Goal: Information Seeking & Learning: Learn about a topic

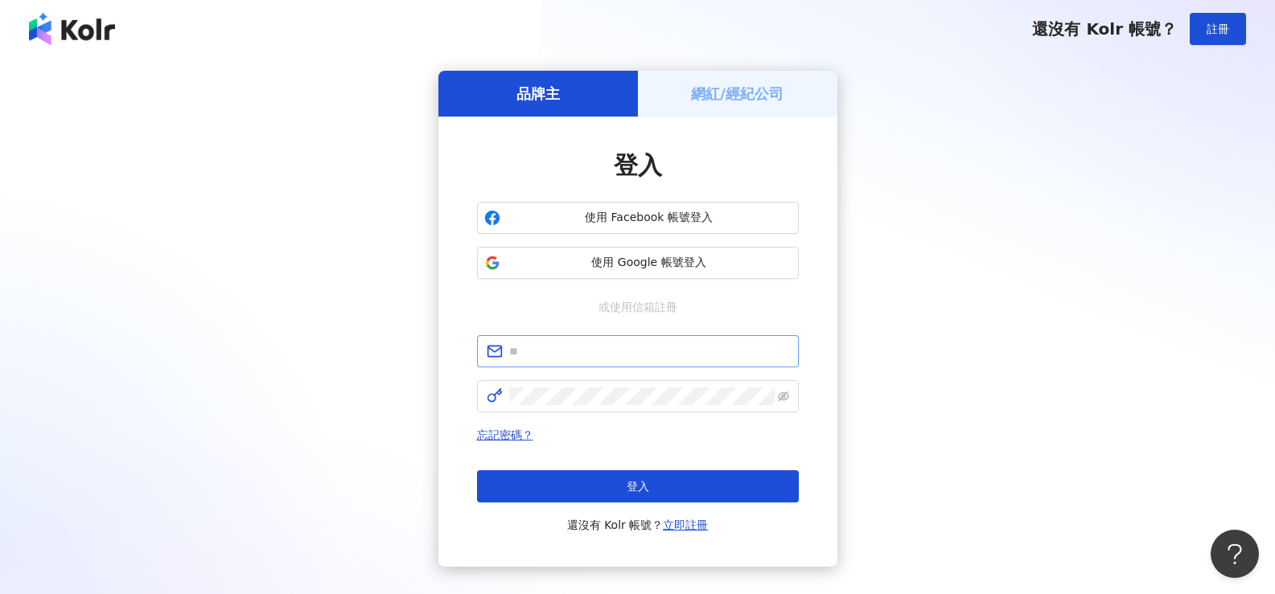
click at [585, 364] on span at bounding box center [638, 351] width 322 height 32
click at [593, 358] on input "text" at bounding box center [649, 352] width 280 height 18
type input "**********"
drag, startPoint x: 659, startPoint y: 352, endPoint x: 400, endPoint y: 351, distance: 258.9
click at [400, 351] on div "**********" at bounding box center [637, 319] width 1236 height 496
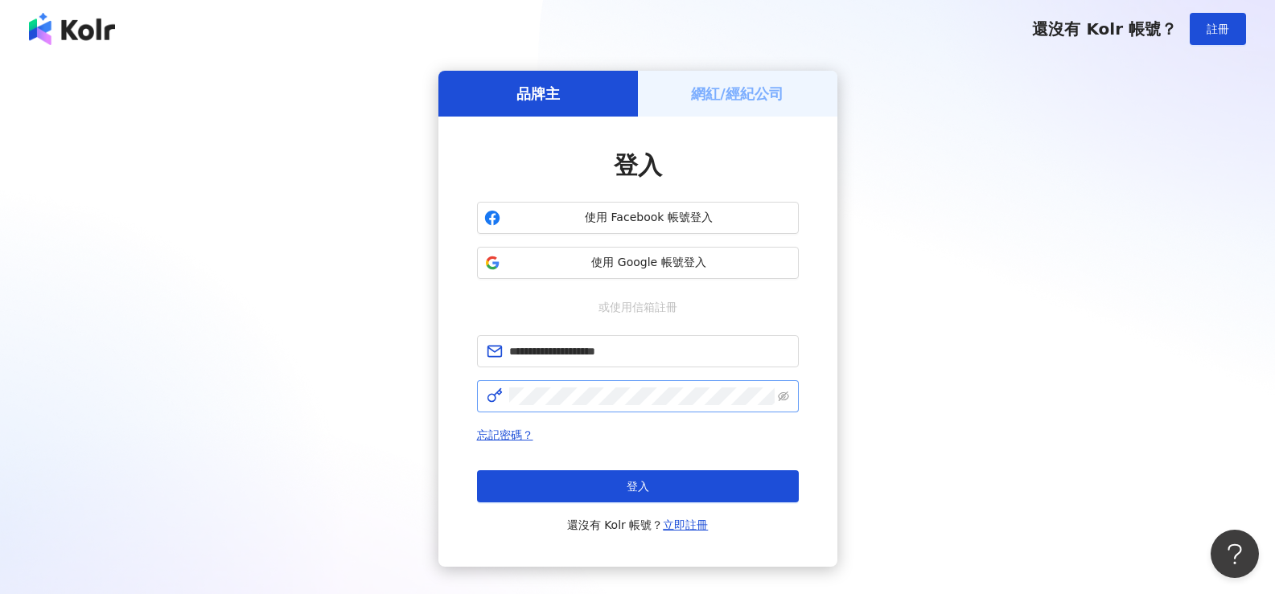
click at [789, 396] on span at bounding box center [638, 396] width 322 height 32
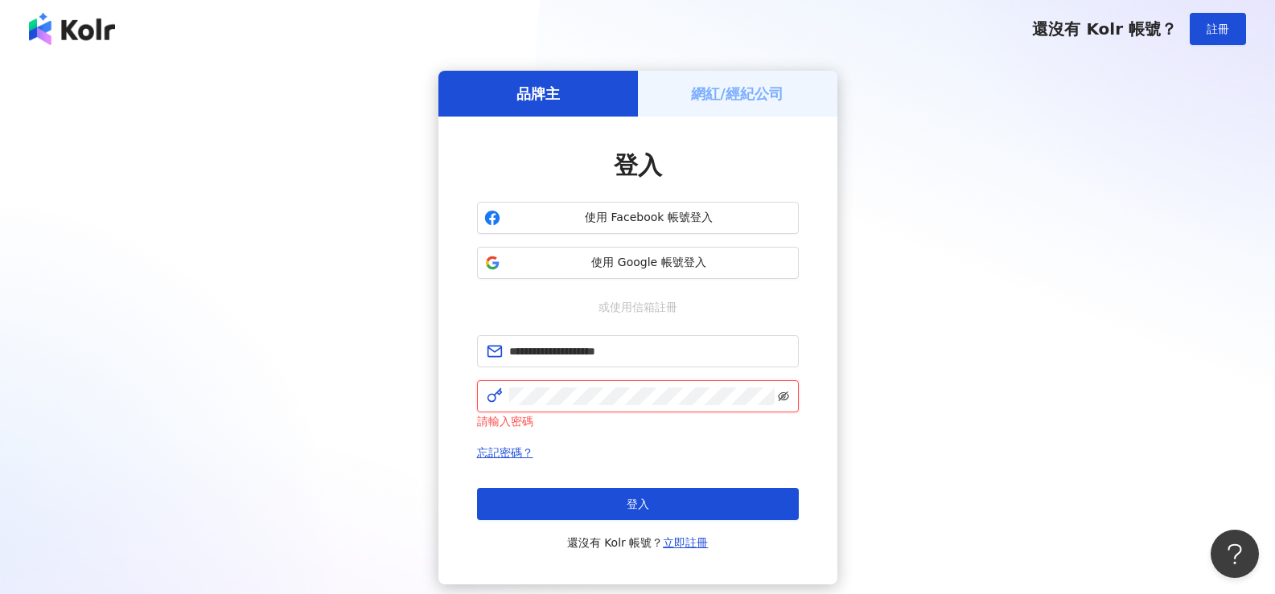
click at [781, 400] on icon "eye-invisible" at bounding box center [783, 396] width 11 height 11
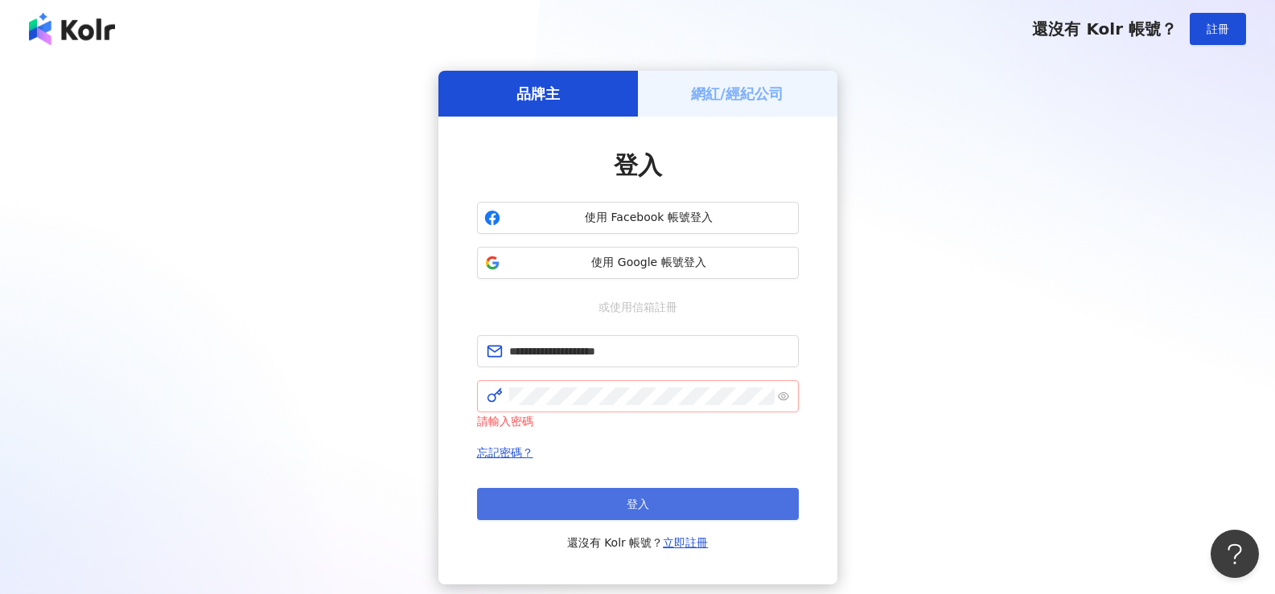
click at [679, 505] on button "登入" at bounding box center [638, 504] width 322 height 32
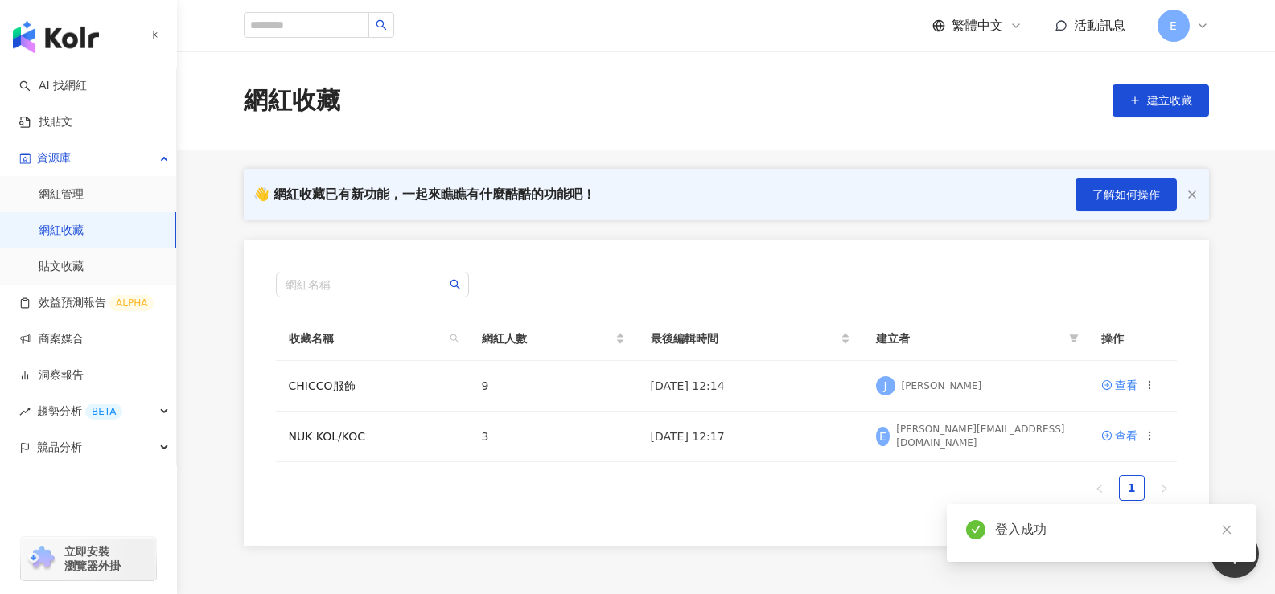
click at [717, 94] on div "網紅收藏 建立收藏" at bounding box center [725, 101] width 1029 height 34
click at [672, 121] on div "網紅收藏 建立收藏" at bounding box center [726, 100] width 1098 height 98
click at [1020, 96] on div "網紅收藏 建立收藏" at bounding box center [725, 101] width 1029 height 34
click at [1149, 95] on span "建立收藏" at bounding box center [1169, 100] width 45 height 13
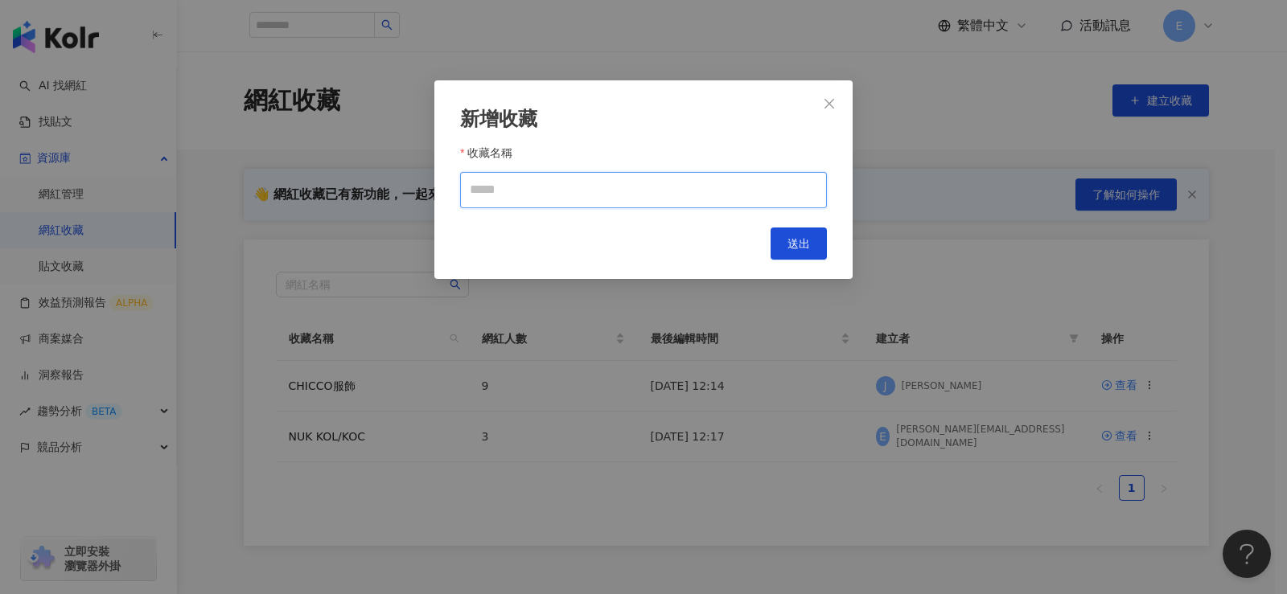
click at [584, 199] on input "收藏名稱" at bounding box center [643, 190] width 367 height 36
type input "**********"
click at [792, 250] on span "送出" at bounding box center [798, 243] width 23 height 13
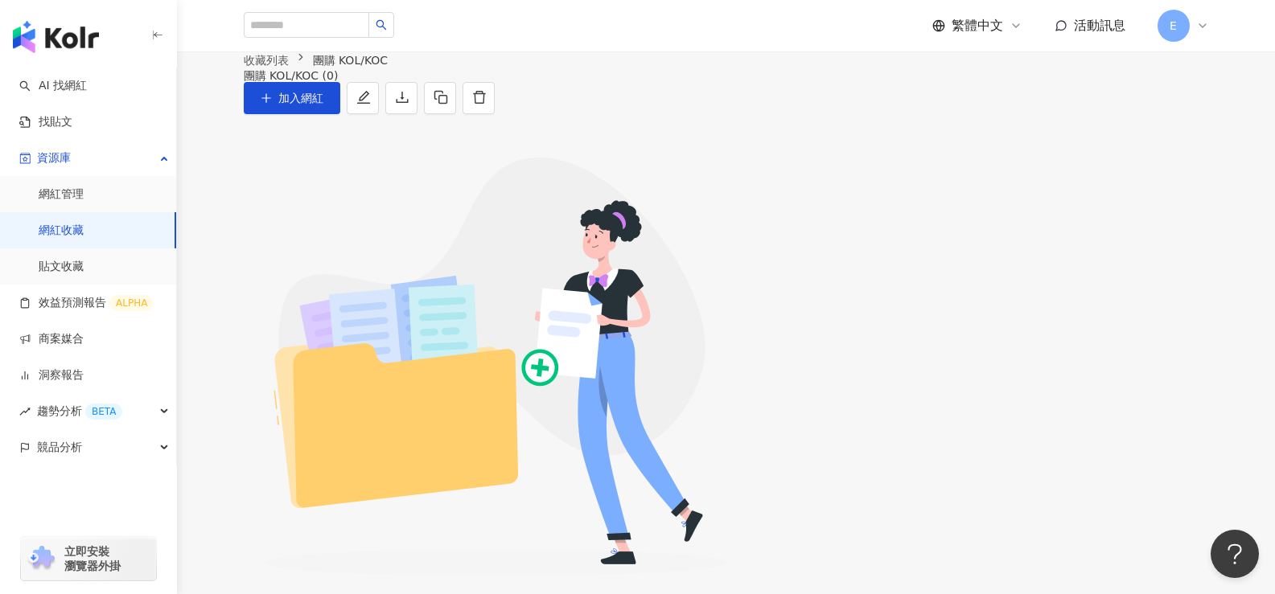
click at [599, 78] on div "收藏列表 團購 KOL/KOC 團購 KOL/KOC (0) 加入網紅" at bounding box center [726, 82] width 1098 height 63
click at [585, 114] on div "團購 KOL/KOC (0) 加入網紅" at bounding box center [726, 91] width 965 height 45
click at [287, 23] on input "search" at bounding box center [306, 25] width 125 height 26
type input "**"
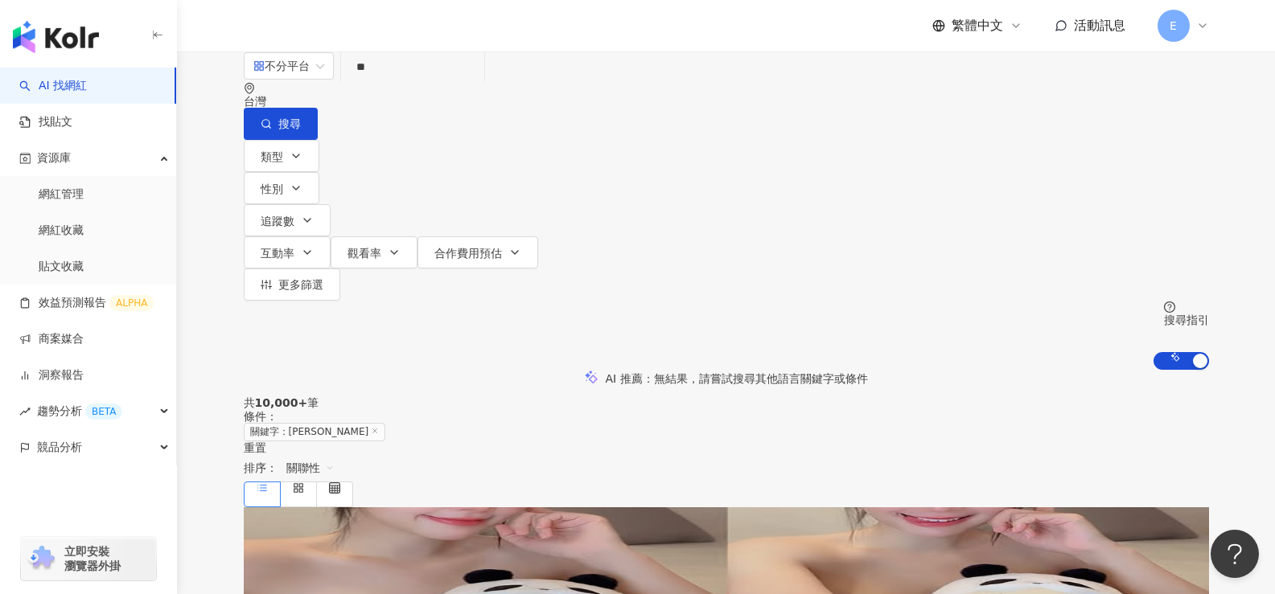
click at [408, 82] on input "**" at bounding box center [412, 66] width 130 height 31
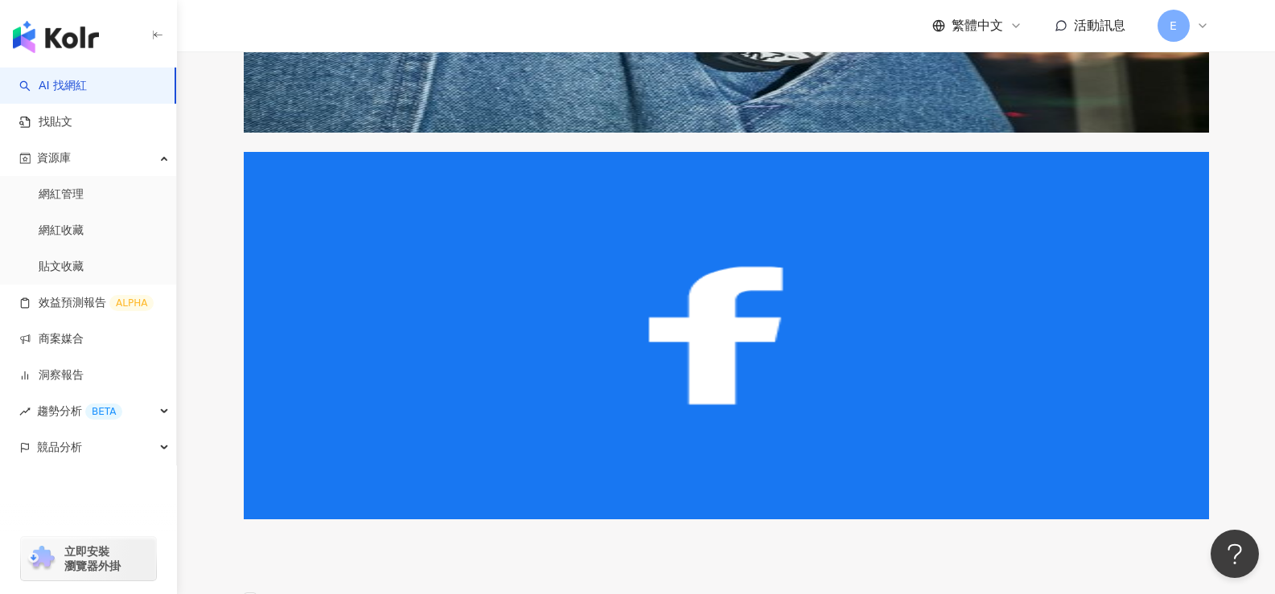
scroll to position [2814, 0]
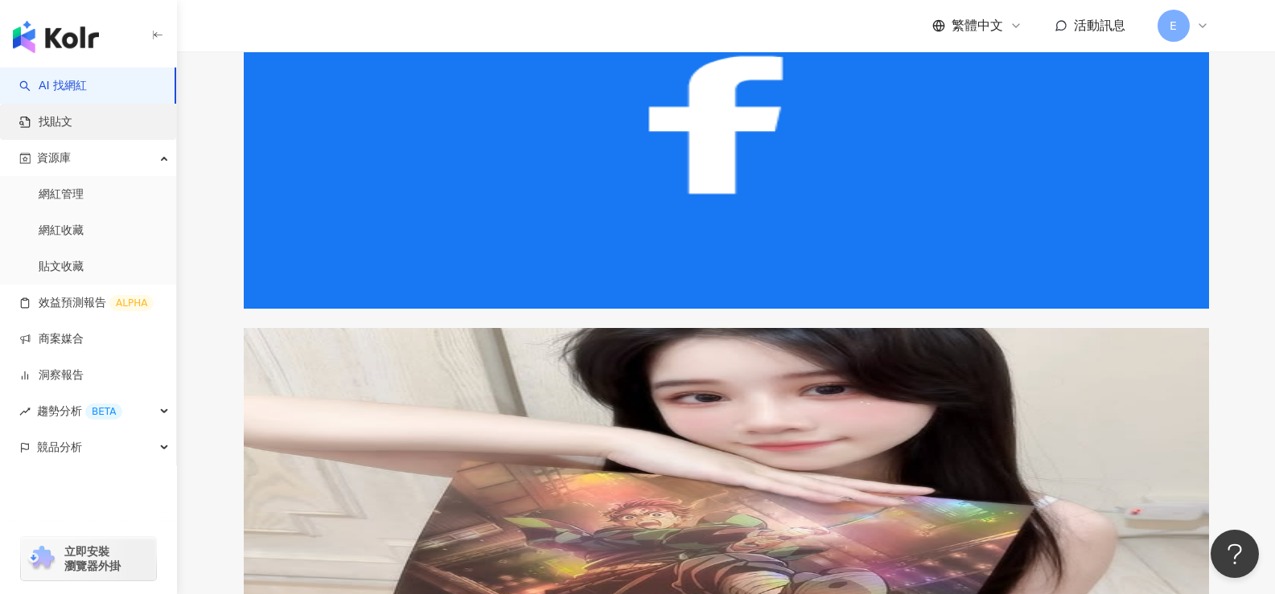
click at [72, 130] on link "找貼文" at bounding box center [45, 122] width 53 height 16
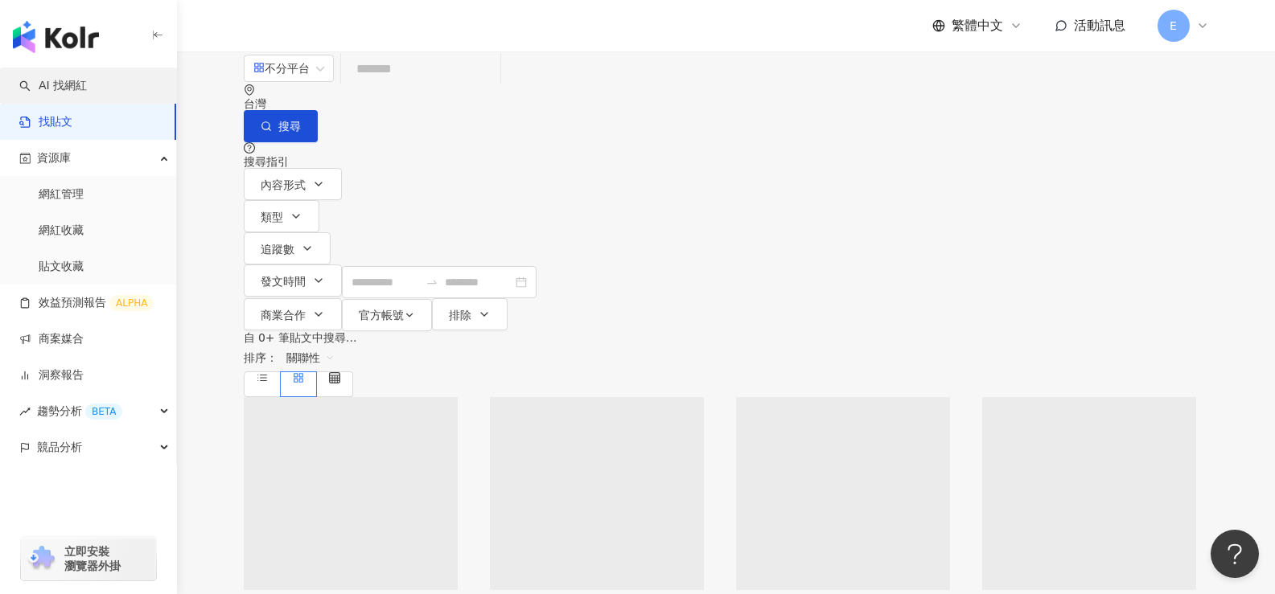
click at [87, 92] on link "AI 找網紅" at bounding box center [53, 86] width 68 height 16
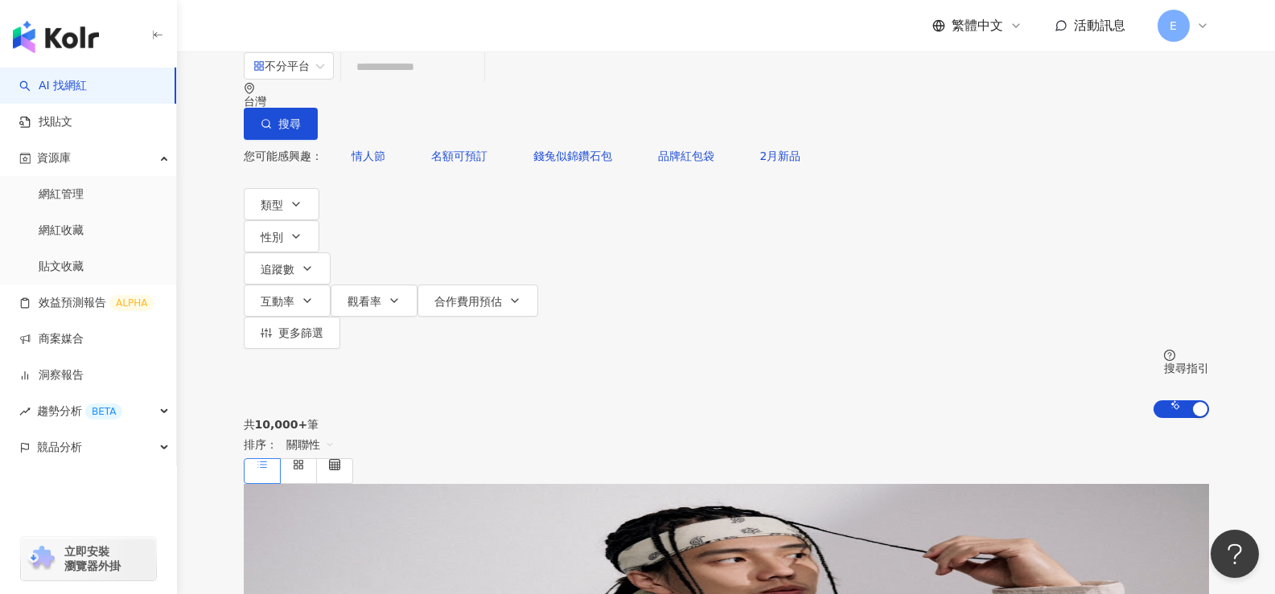
click at [478, 82] on input "search" at bounding box center [412, 66] width 130 height 31
paste input "**********"
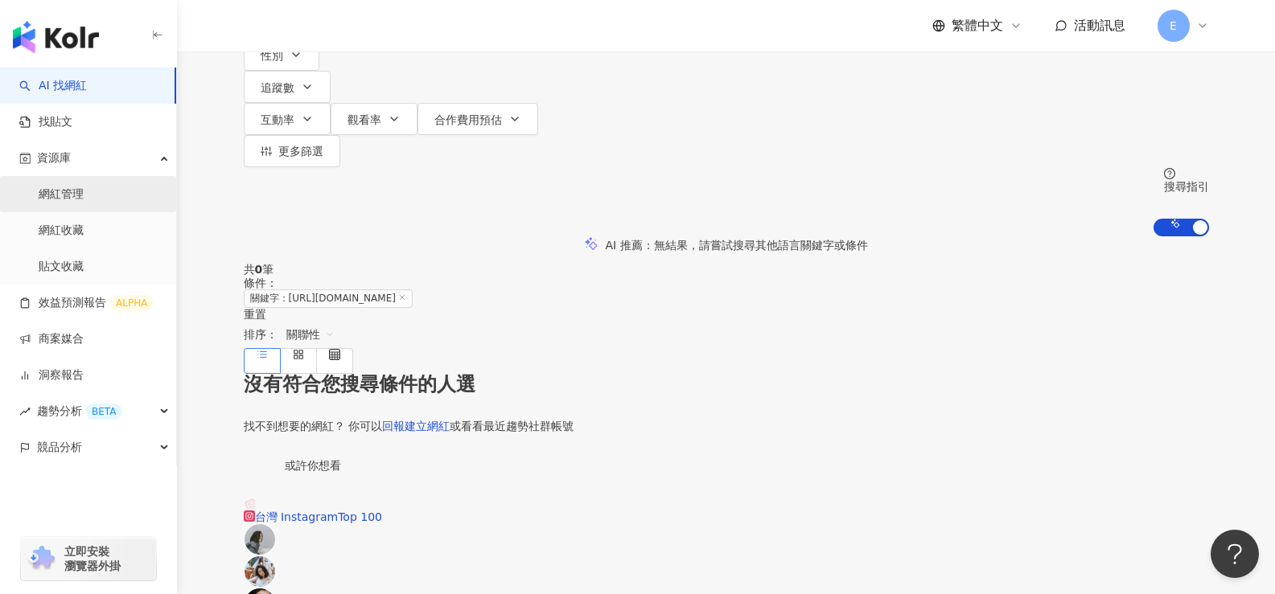
scroll to position [98, 0]
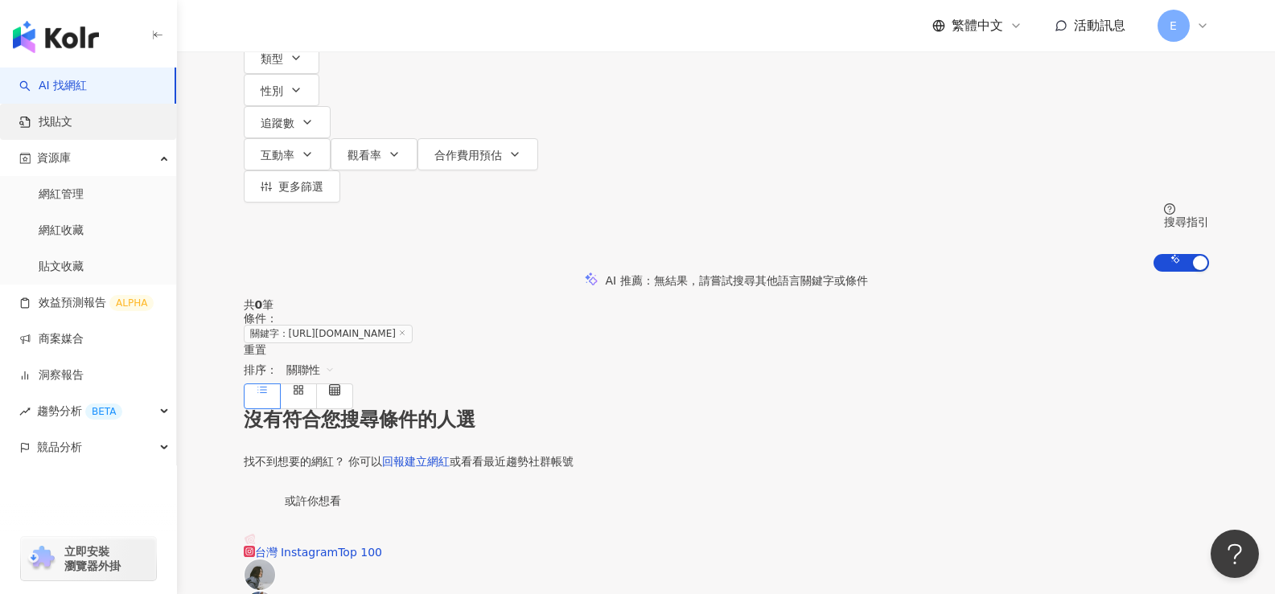
type input "**********"
click at [72, 130] on link "找貼文" at bounding box center [45, 122] width 53 height 16
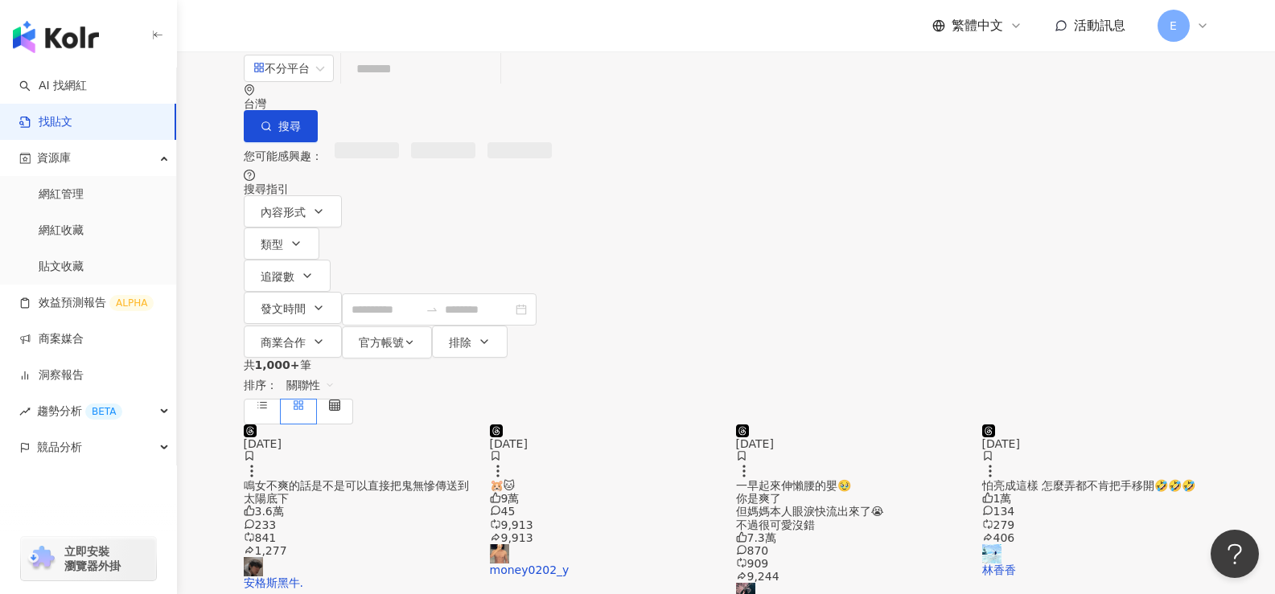
click at [494, 86] on input "search" at bounding box center [420, 68] width 146 height 35
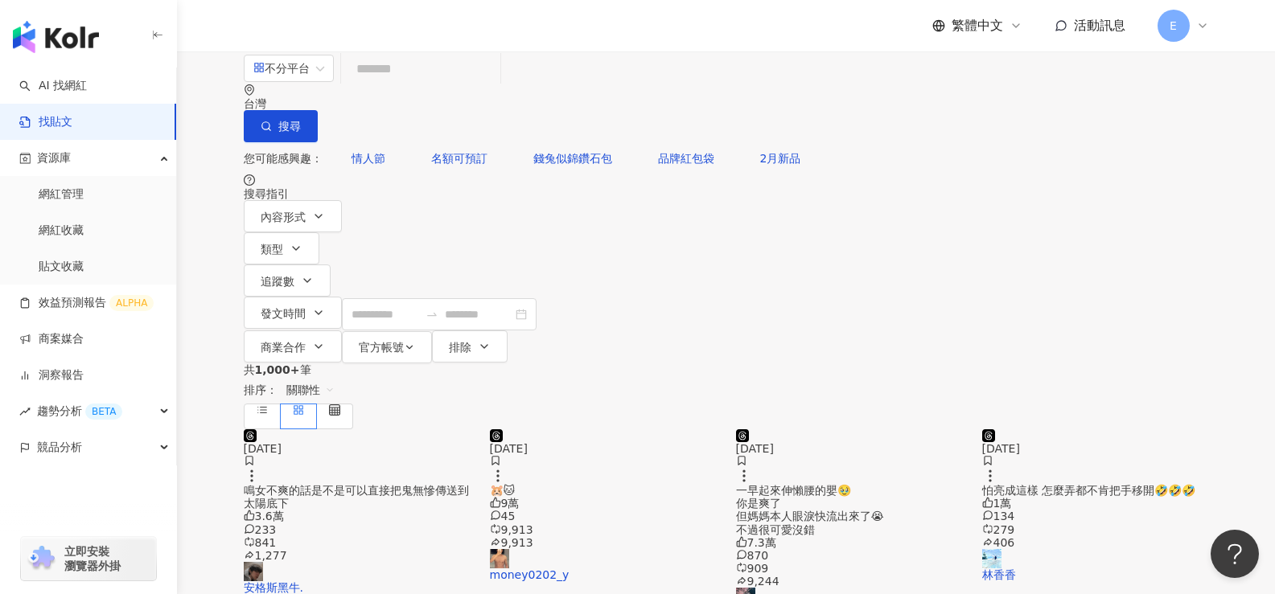
paste input "**********"
type input "**********"
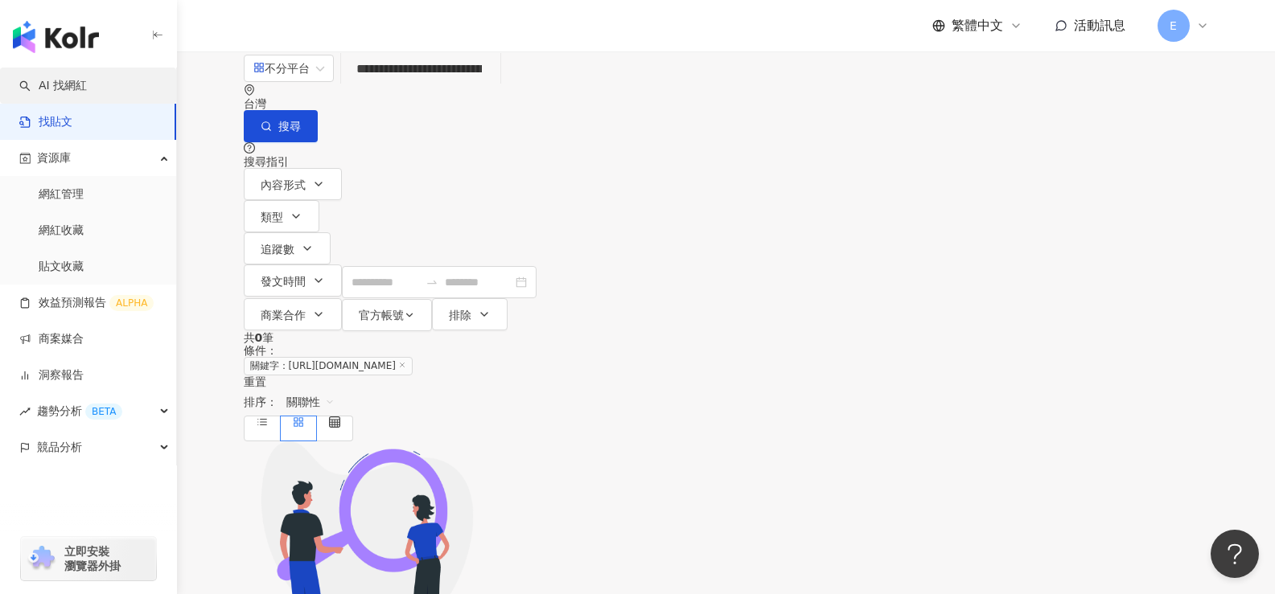
click at [75, 94] on link "AI 找網紅" at bounding box center [53, 86] width 68 height 16
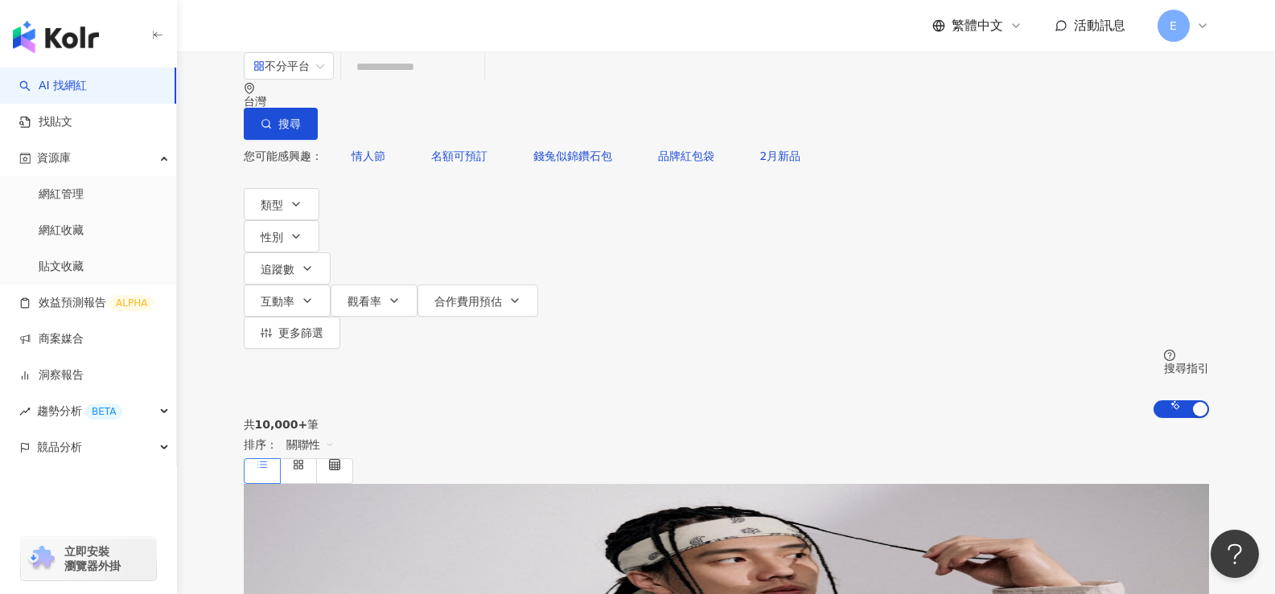
click at [478, 82] on input "search" at bounding box center [412, 66] width 130 height 31
type input "****"
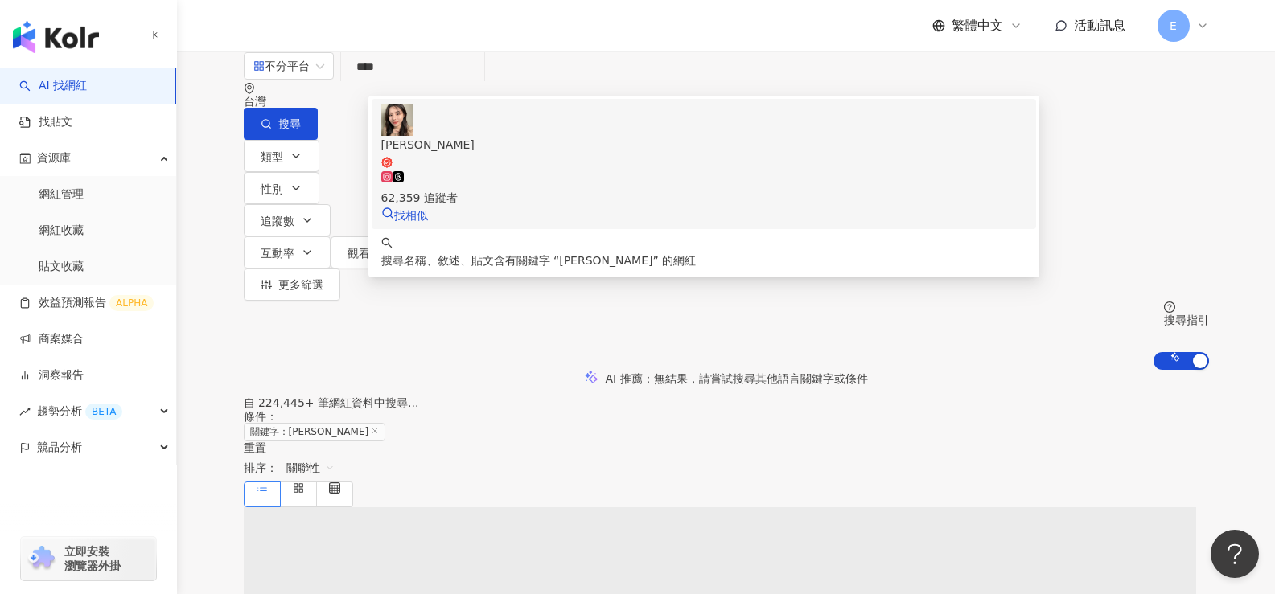
click at [500, 189] on div "62,359 追蹤者" at bounding box center [703, 198] width 645 height 18
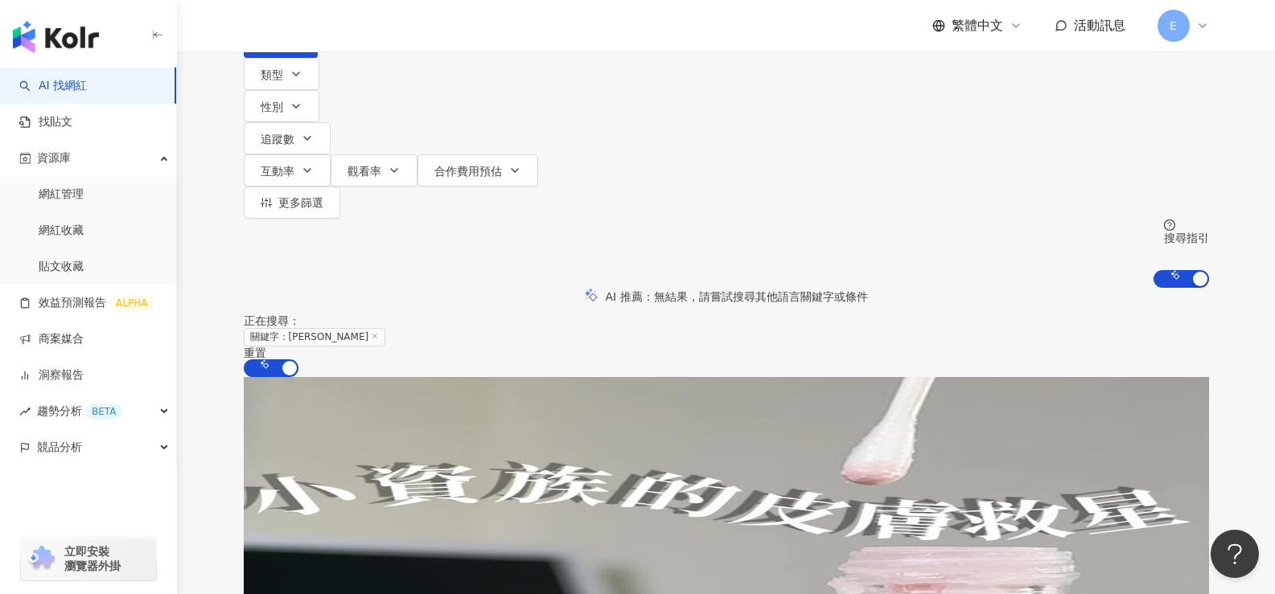
scroll to position [80, 0]
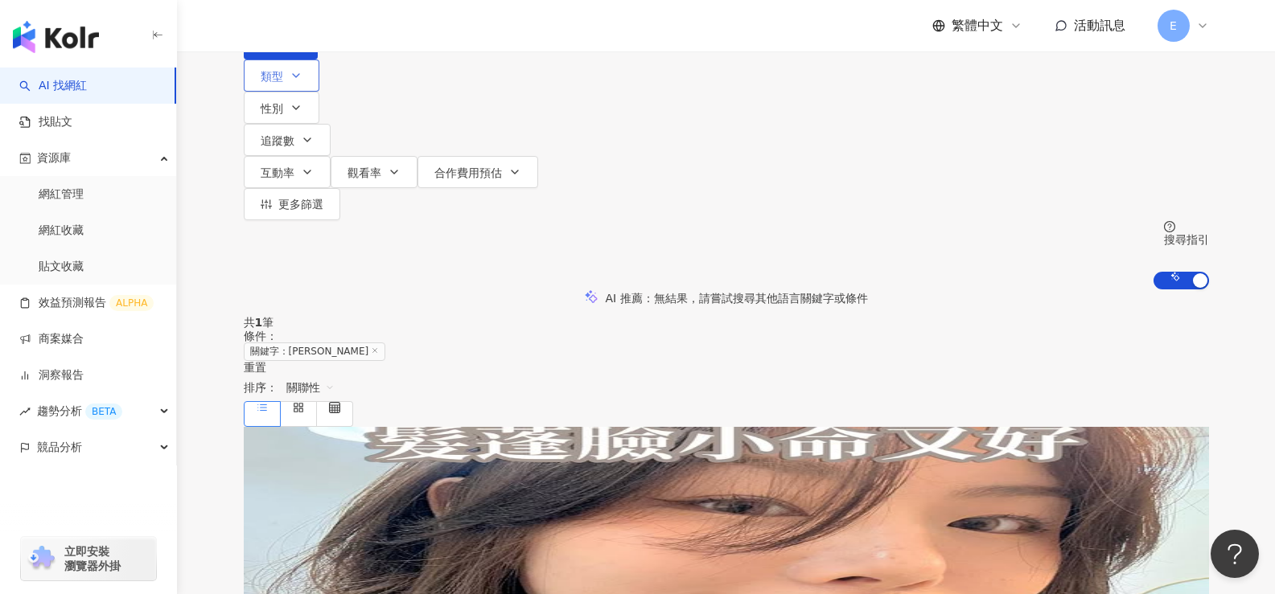
click at [298, 85] on button "類型" at bounding box center [282, 76] width 76 height 32
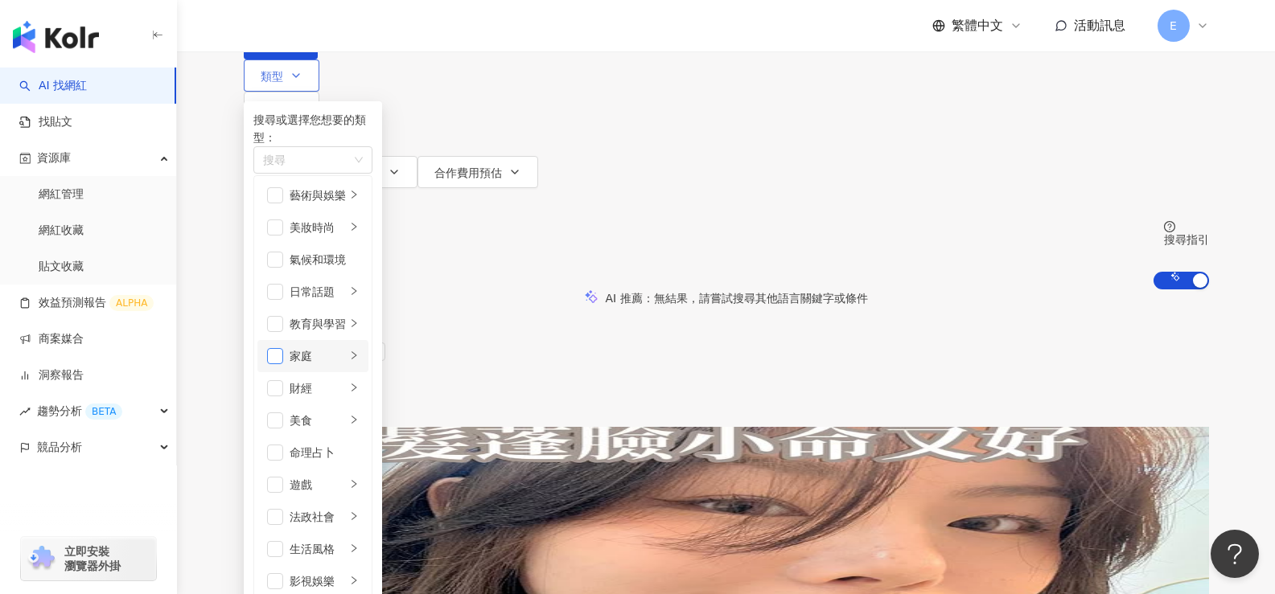
click at [279, 348] on span "button" at bounding box center [275, 356] width 16 height 16
click at [290, 340] on li "家庭" at bounding box center [312, 356] width 111 height 32
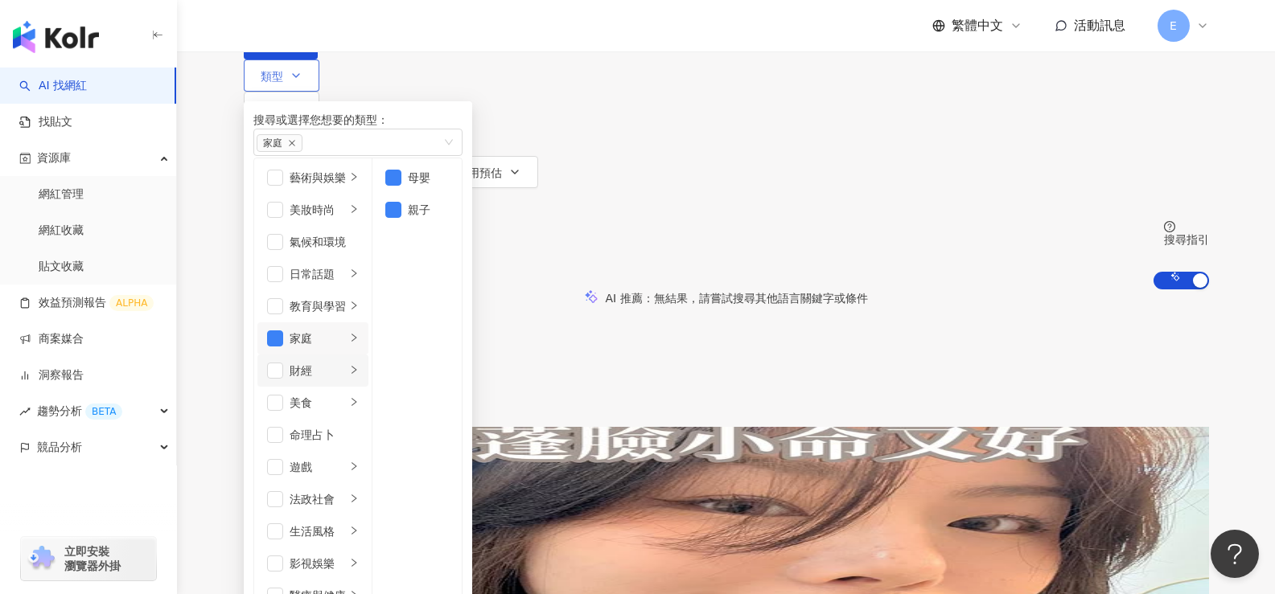
scroll to position [241, 0]
click at [277, 523] on span "button" at bounding box center [275, 531] width 16 height 16
click at [359, 526] on icon "right" at bounding box center [354, 531] width 10 height 10
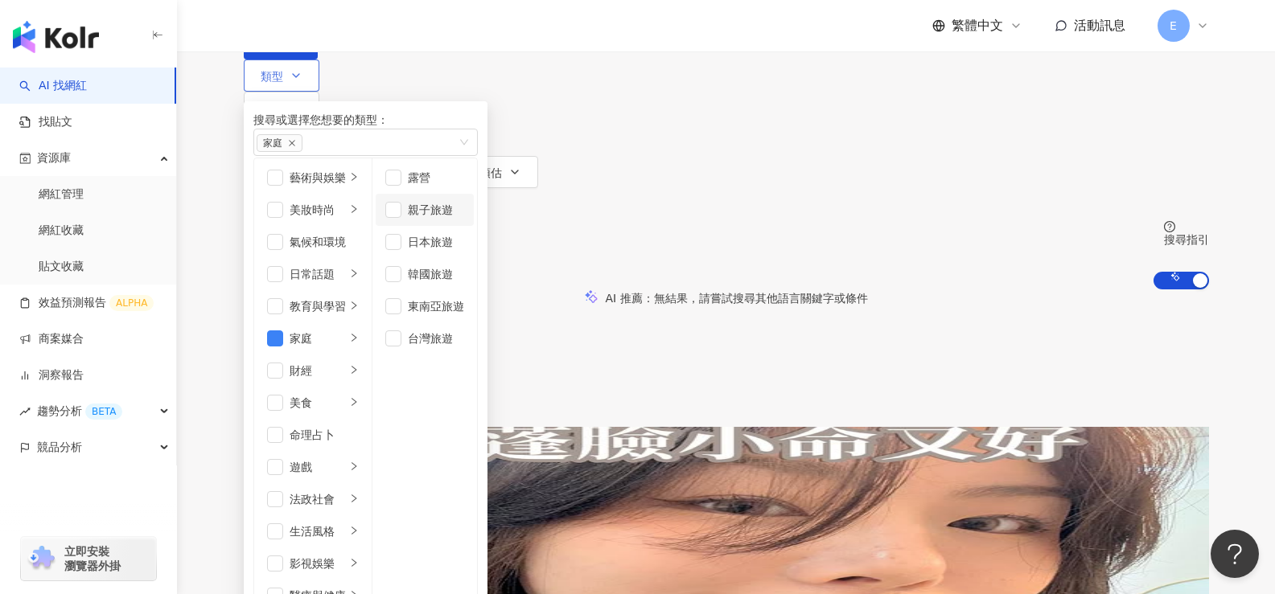
click at [474, 226] on li "親子旅遊" at bounding box center [425, 210] width 98 height 32
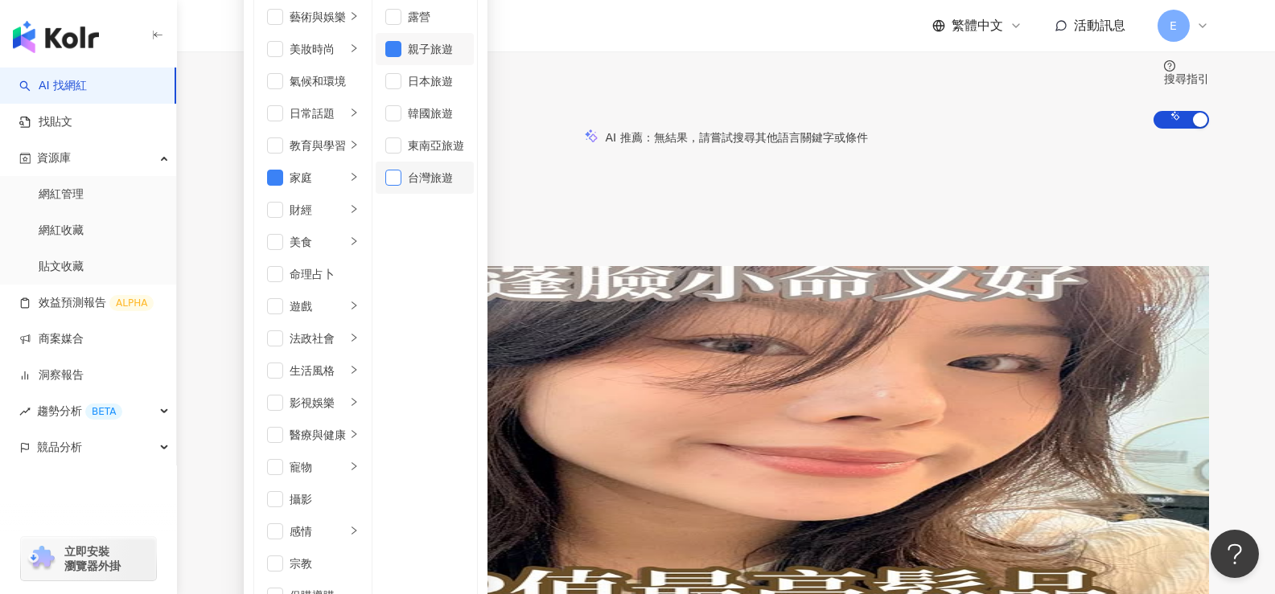
scroll to position [80, 0]
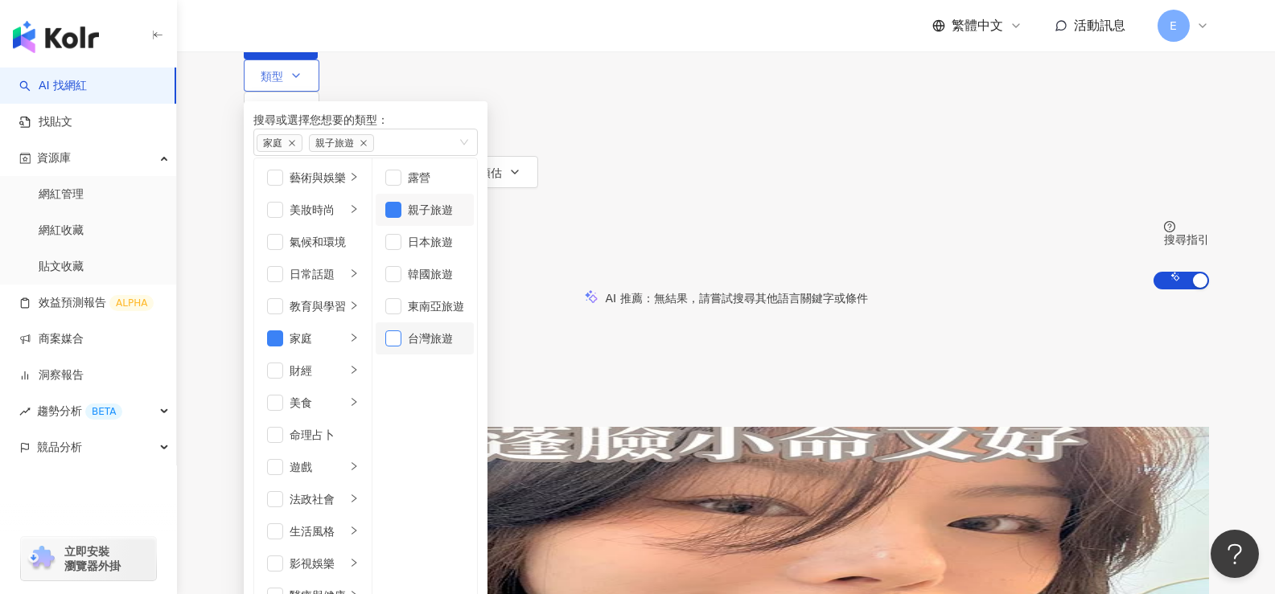
click at [401, 347] on span "button" at bounding box center [393, 338] width 16 height 16
click at [401, 314] on span "button" at bounding box center [393, 306] width 16 height 16
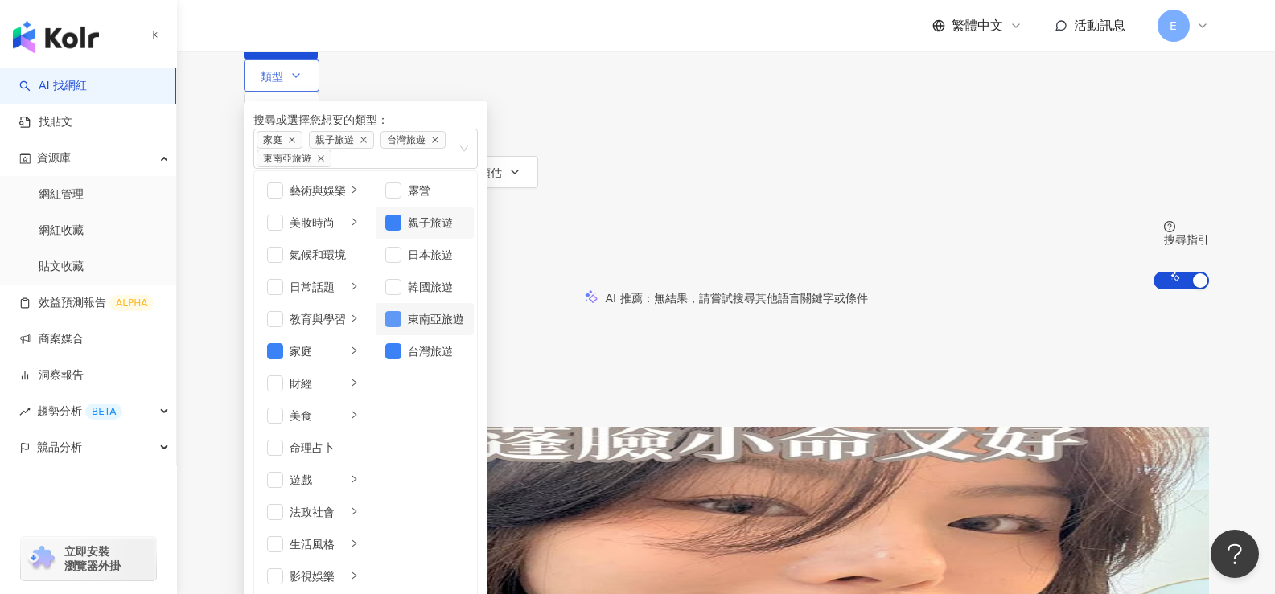
click at [401, 327] on span "button" at bounding box center [393, 319] width 16 height 16
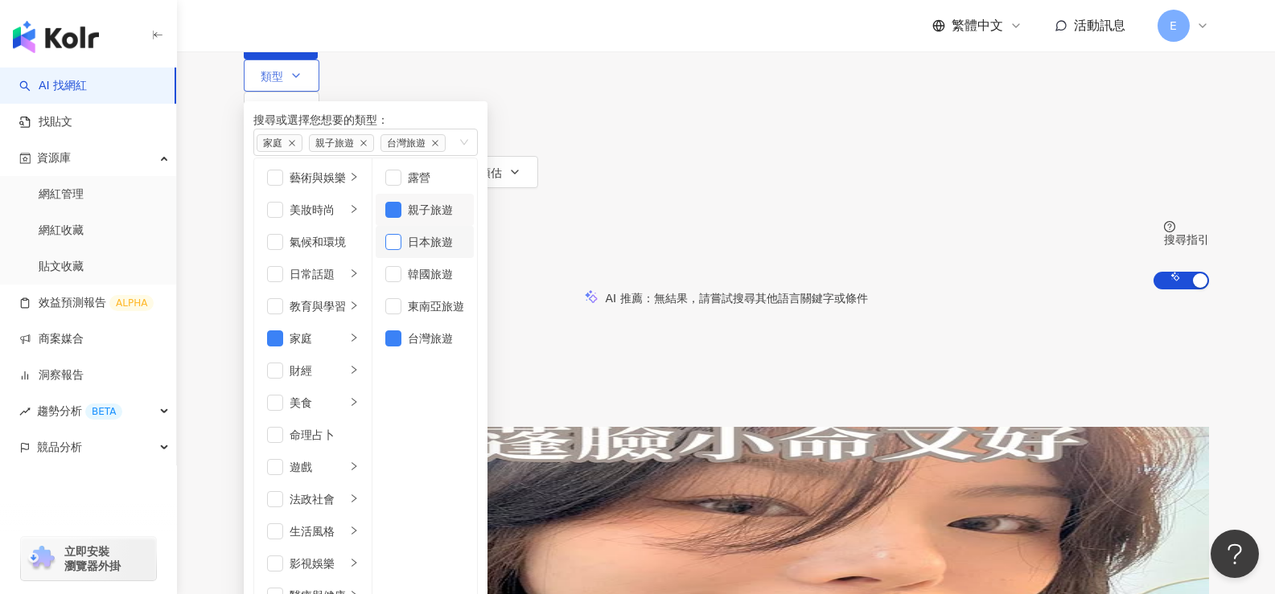
click at [401, 250] on span "button" at bounding box center [393, 242] width 16 height 16
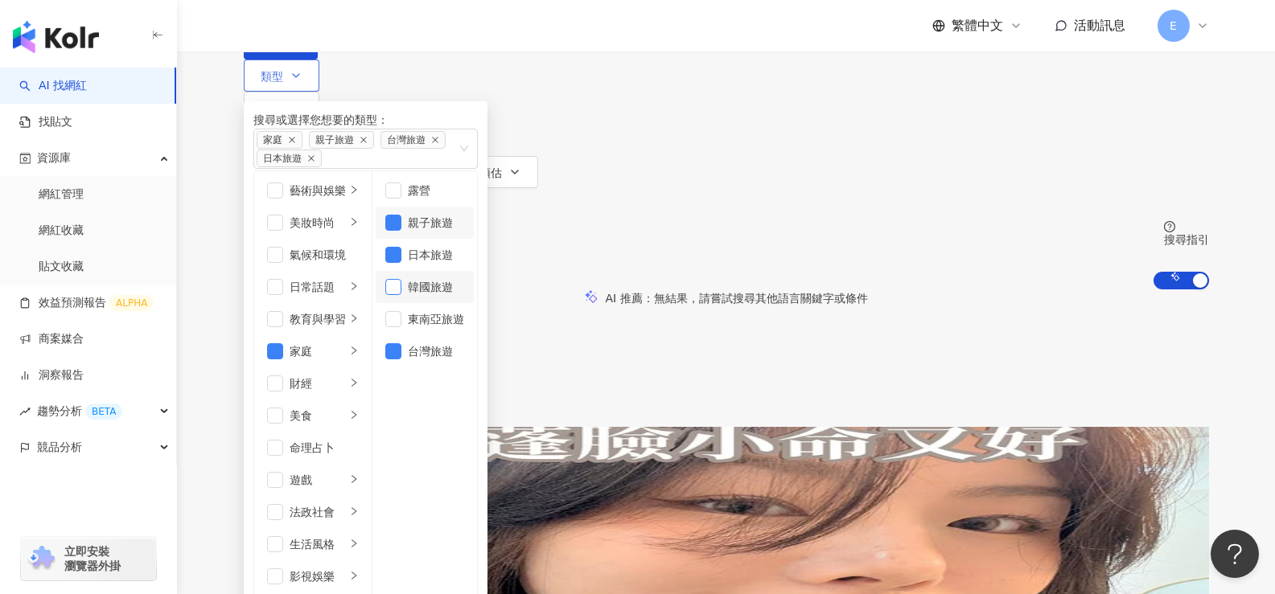
click at [401, 295] on span "button" at bounding box center [393, 287] width 16 height 16
click at [283, 102] on span "性別" at bounding box center [272, 108] width 23 height 13
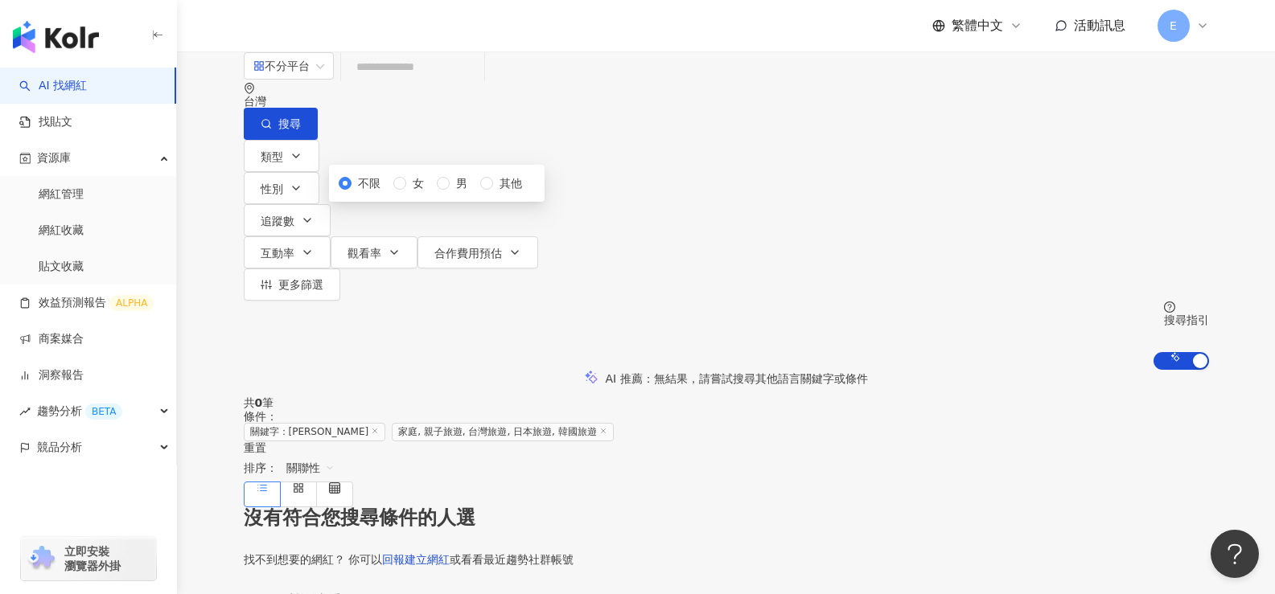
click at [478, 70] on div "不分平台 台灣 搜尋 68afe68e-0ec1-46d6-9f59-ddf75823119e CJ香香 62,359 追蹤者 搜尋名稱、敘述、貼文含有關鍵字…" at bounding box center [726, 210] width 1098 height 318
click at [330, 204] on button "追蹤數" at bounding box center [287, 220] width 87 height 32
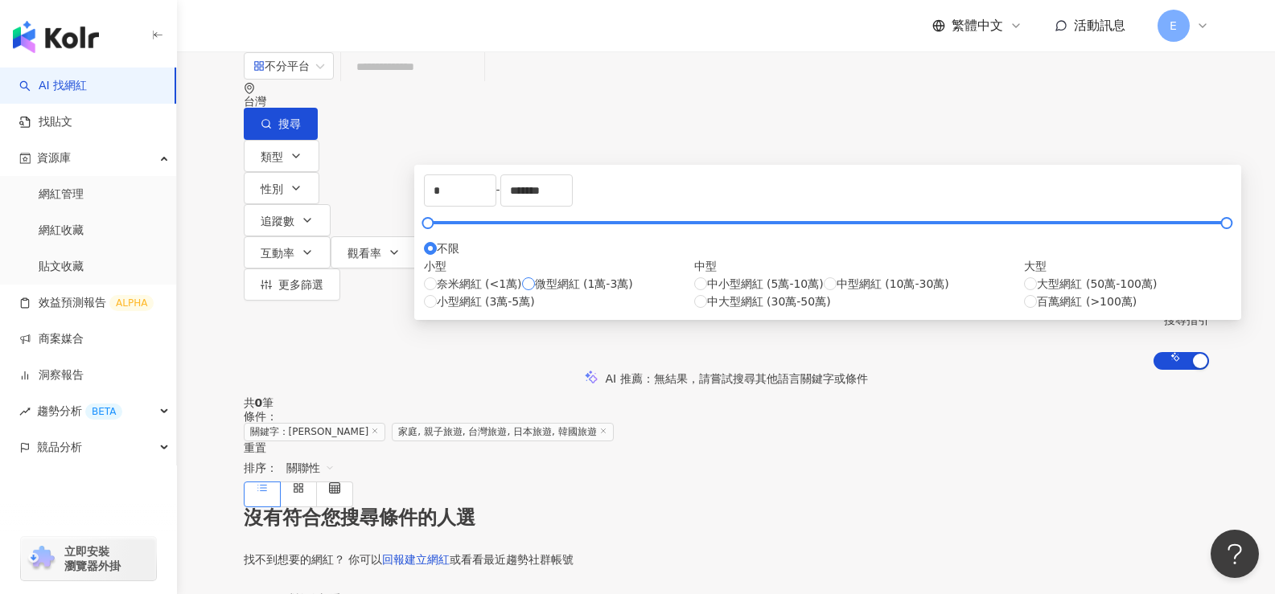
type input "*****"
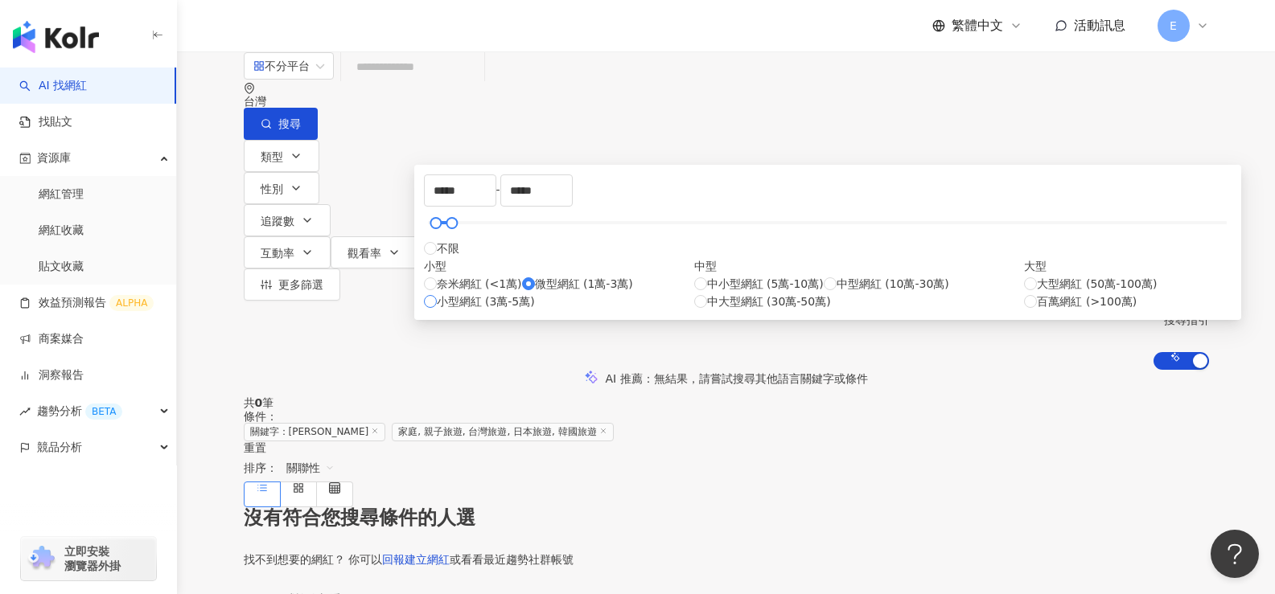
click at [446, 310] on label "小型網紅 (3萬-5萬)" at bounding box center [479, 302] width 111 height 18
type input "*****"
drag, startPoint x: 446, startPoint y: 260, endPoint x: 437, endPoint y: 261, distance: 9.0
click at [437, 228] on div at bounding box center [434, 223] width 9 height 9
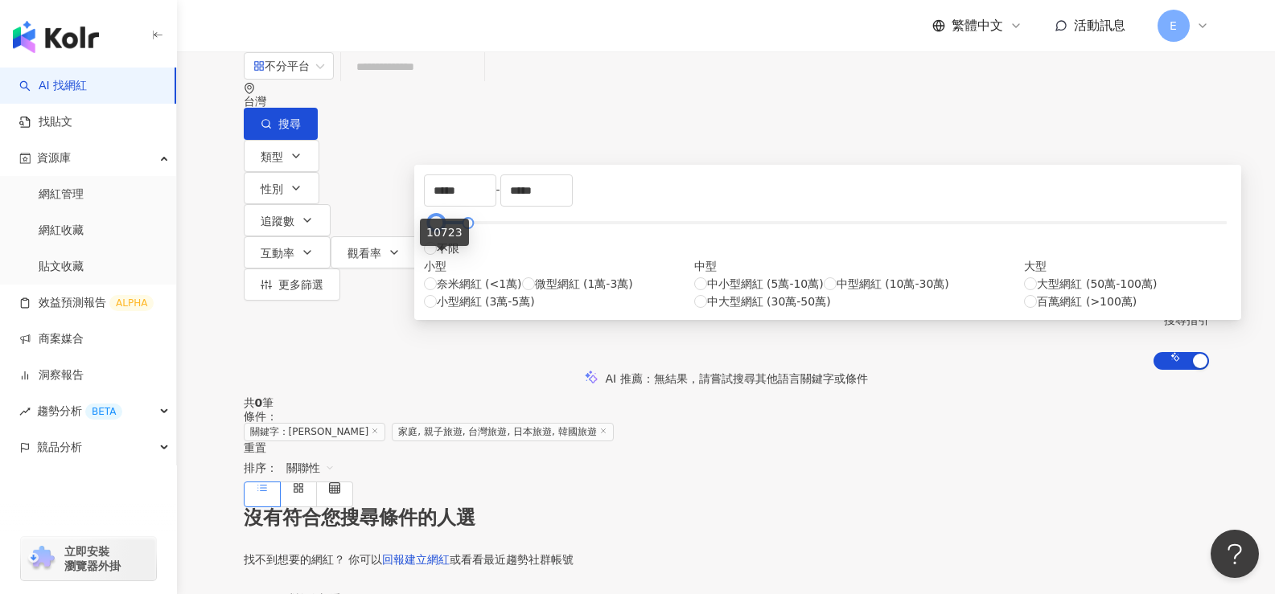
click at [441, 228] on div at bounding box center [436, 223] width 9 height 9
click at [459, 257] on label "不限" at bounding box center [441, 249] width 35 height 18
type input "*"
type input "*******"
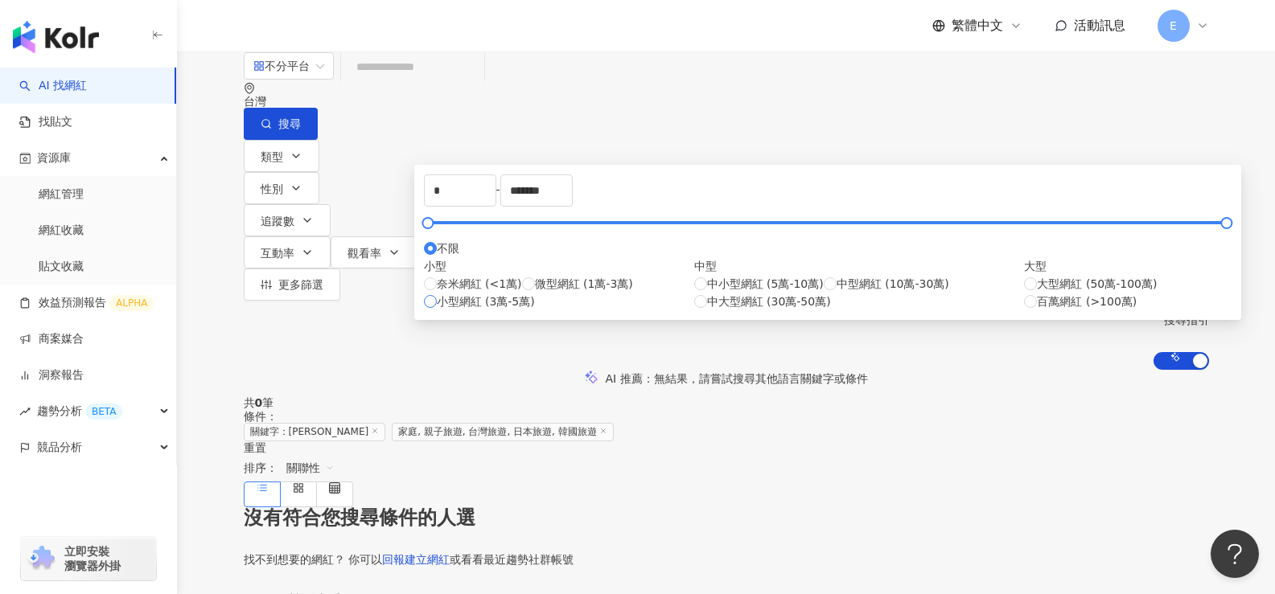
type input "*****"
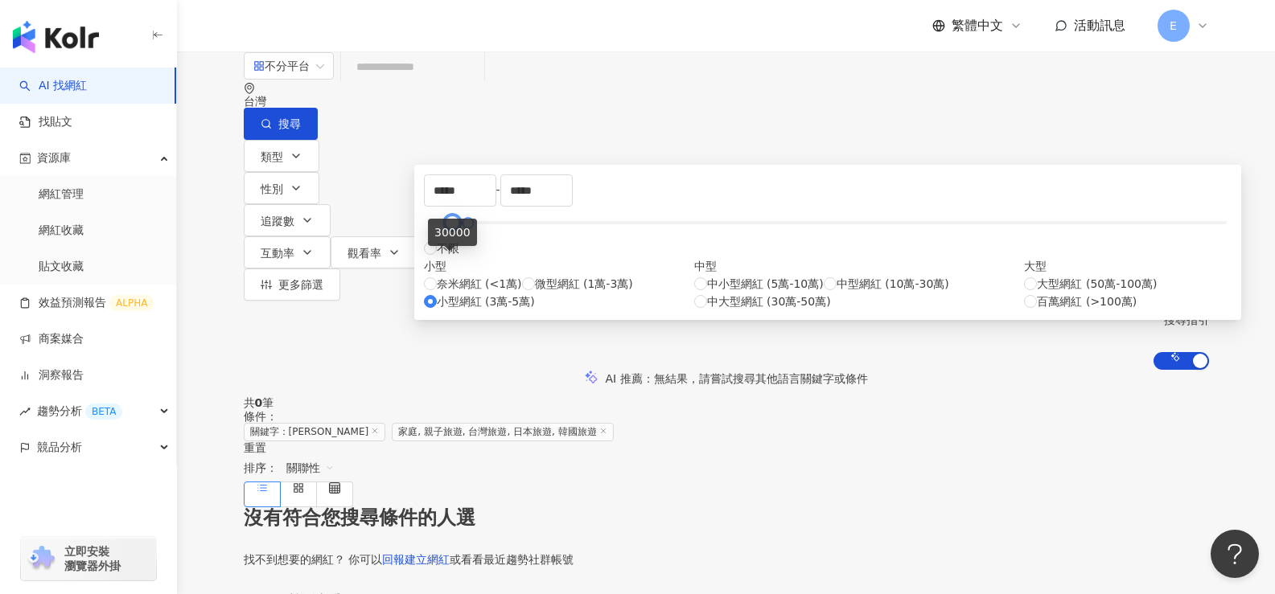
click at [447, 228] on div at bounding box center [451, 223] width 9 height 9
type input "*****"
drag, startPoint x: 445, startPoint y: 262, endPoint x: 437, endPoint y: 267, distance: 9.4
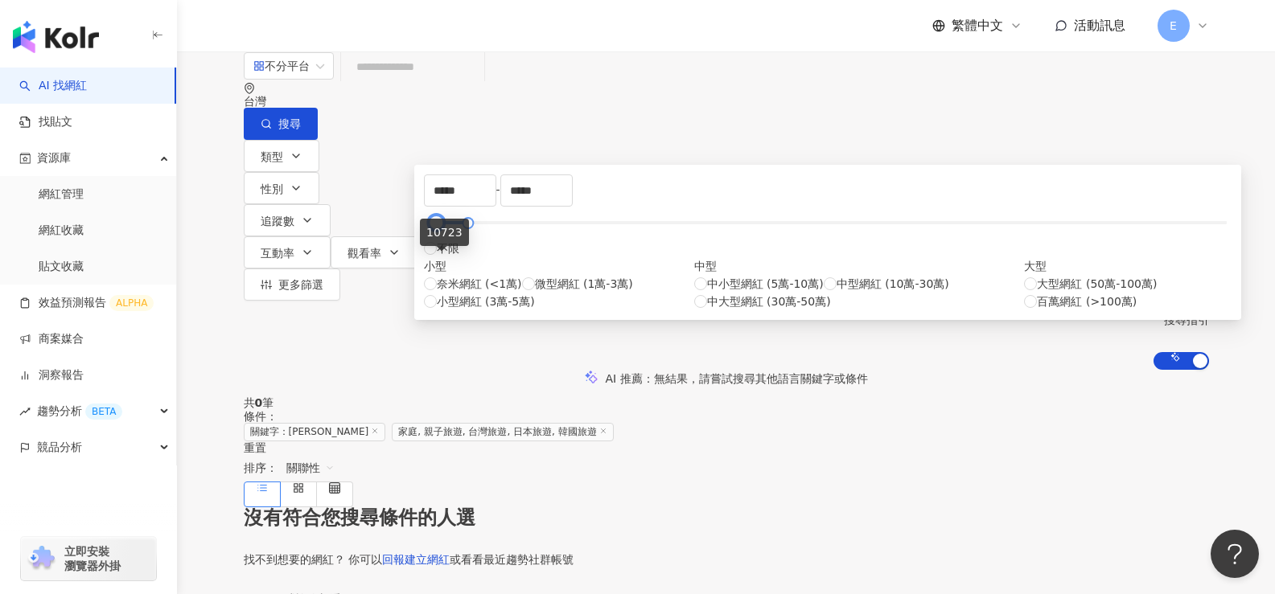
click at [437, 228] on div at bounding box center [436, 223] width 9 height 9
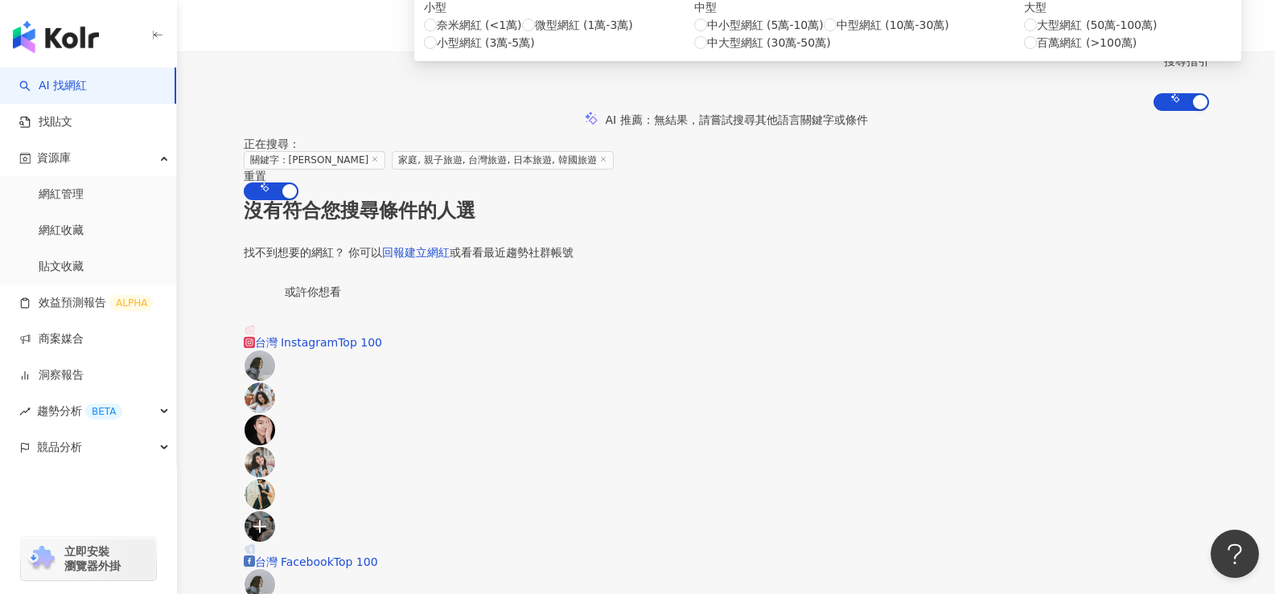
scroll to position [18, 0]
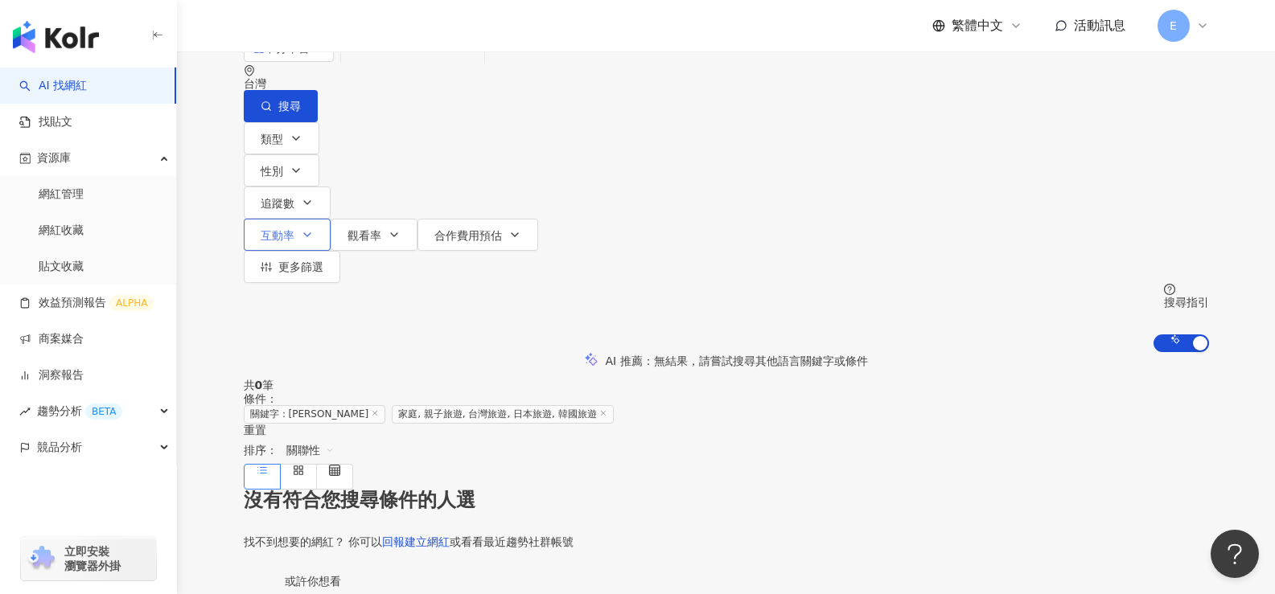
click at [314, 228] on icon "button" at bounding box center [307, 234] width 13 height 13
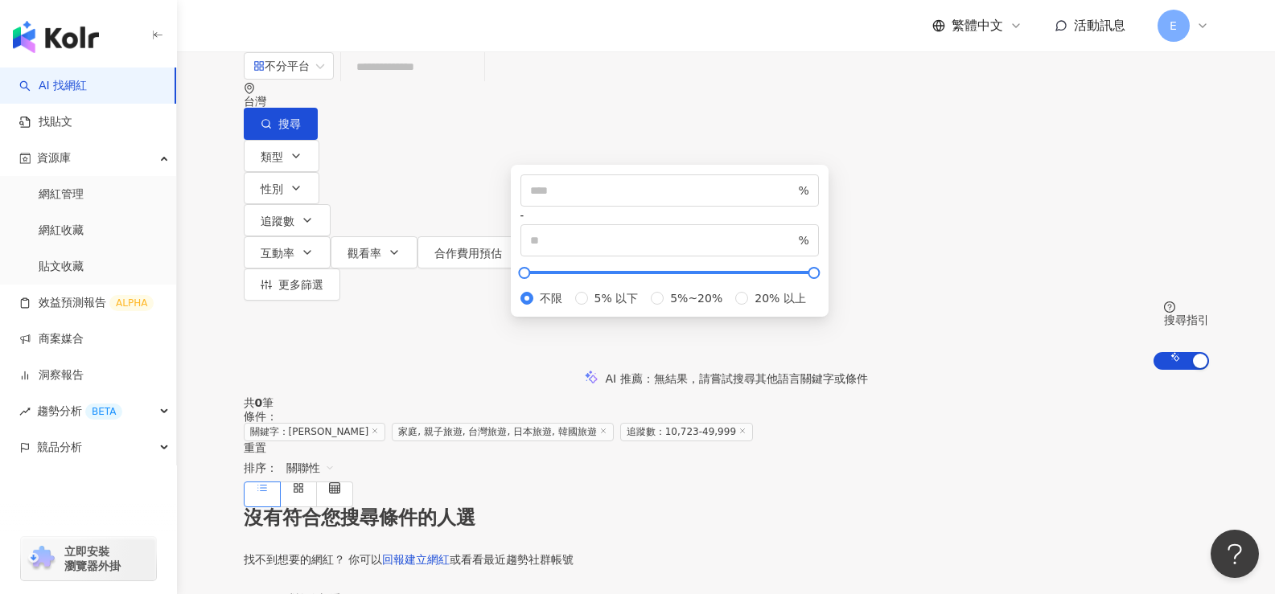
click at [696, 121] on div "不分平台 台灣 搜尋 68afe68e-0ec1-46d6-9f59-ddf75823119e CJ香香 62,359 追蹤者 搜尋名稱、敘述、貼文含有關鍵字…" at bounding box center [725, 210] width 1029 height 318
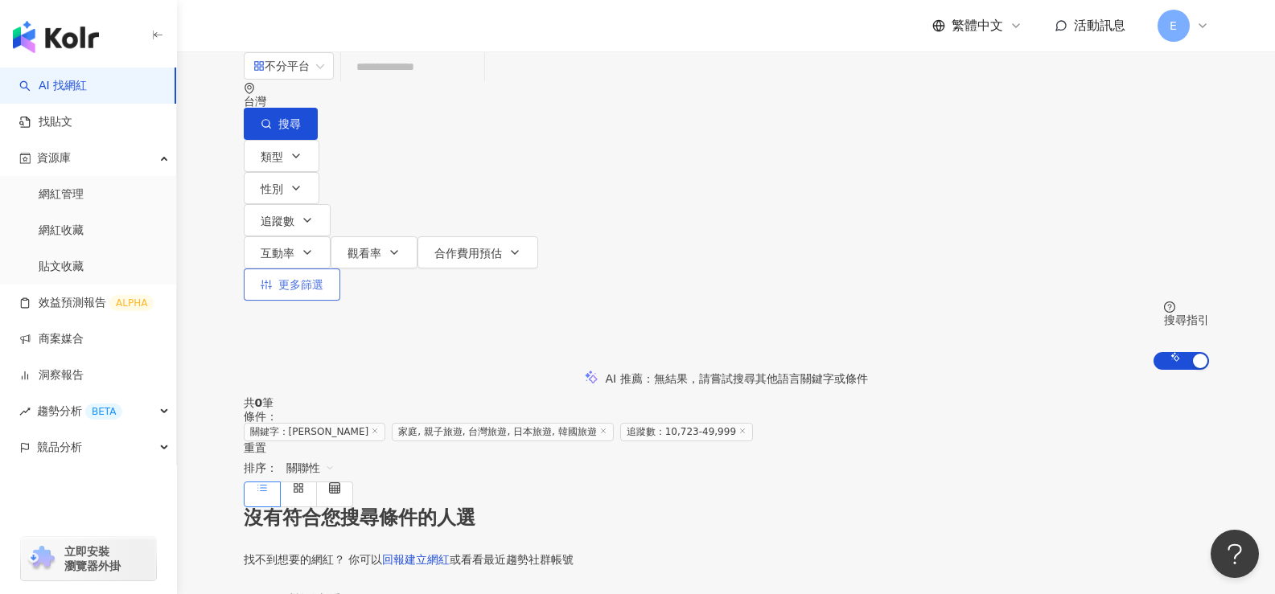
click at [323, 278] on span "更多篩選" at bounding box center [300, 284] width 45 height 13
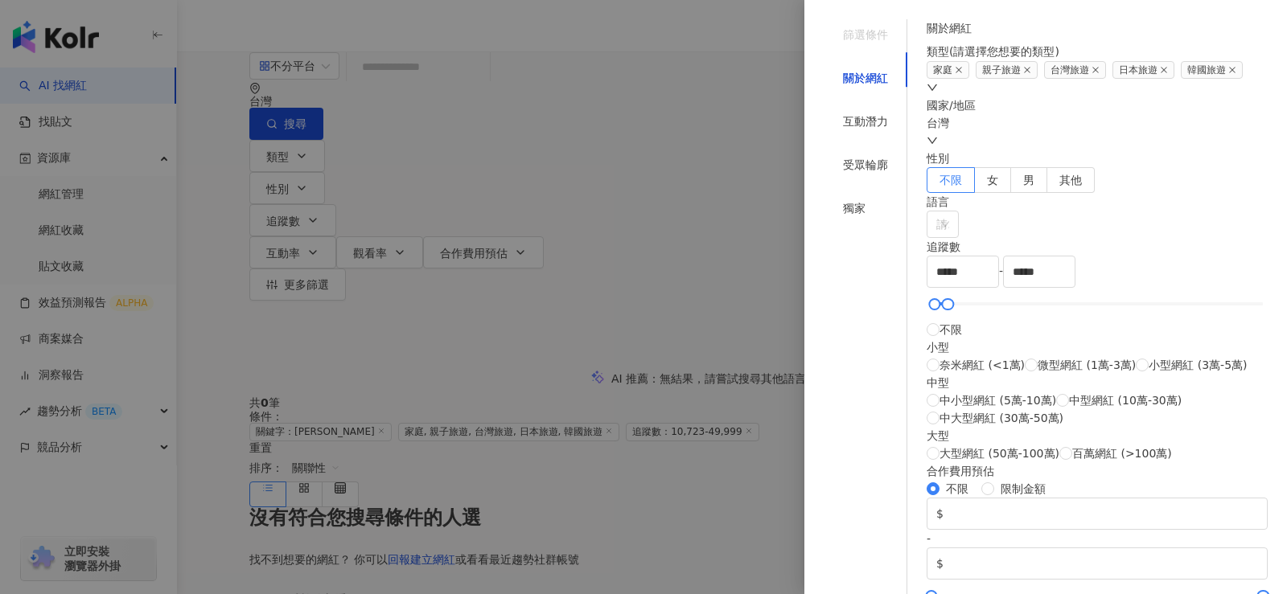
click at [756, 135] on div at bounding box center [643, 297] width 1287 height 594
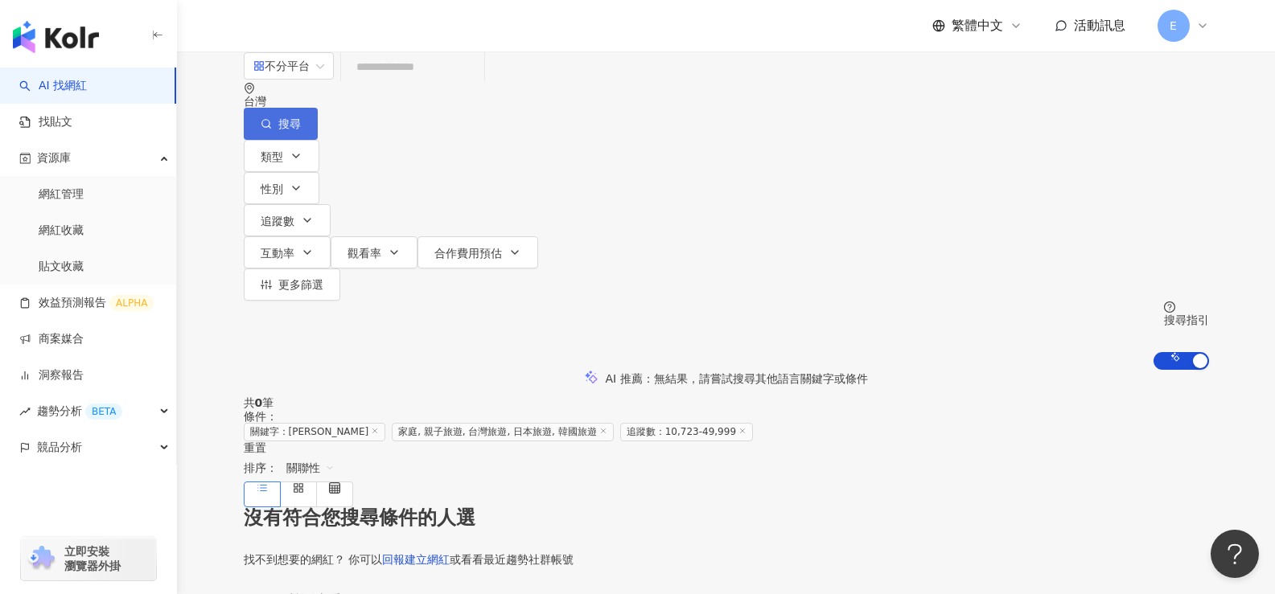
click at [301, 117] on span "搜尋" at bounding box center [289, 123] width 23 height 13
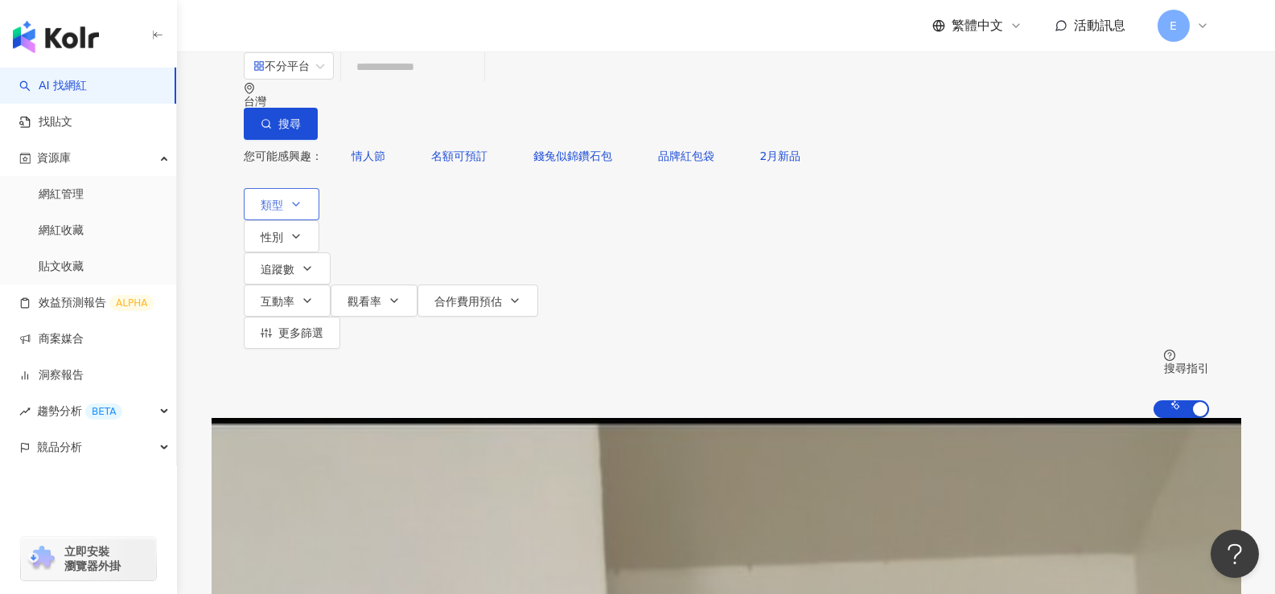
click at [290, 198] on icon "button" at bounding box center [295, 204] width 13 height 13
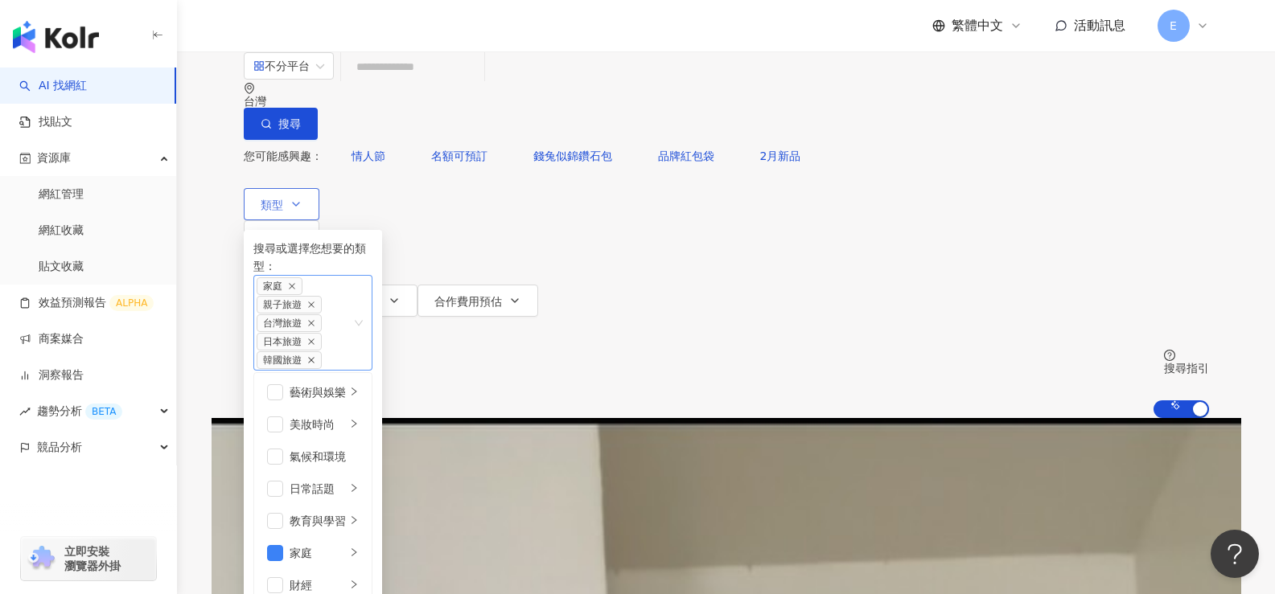
click at [314, 358] on icon "close" at bounding box center [311, 361] width 6 height 6
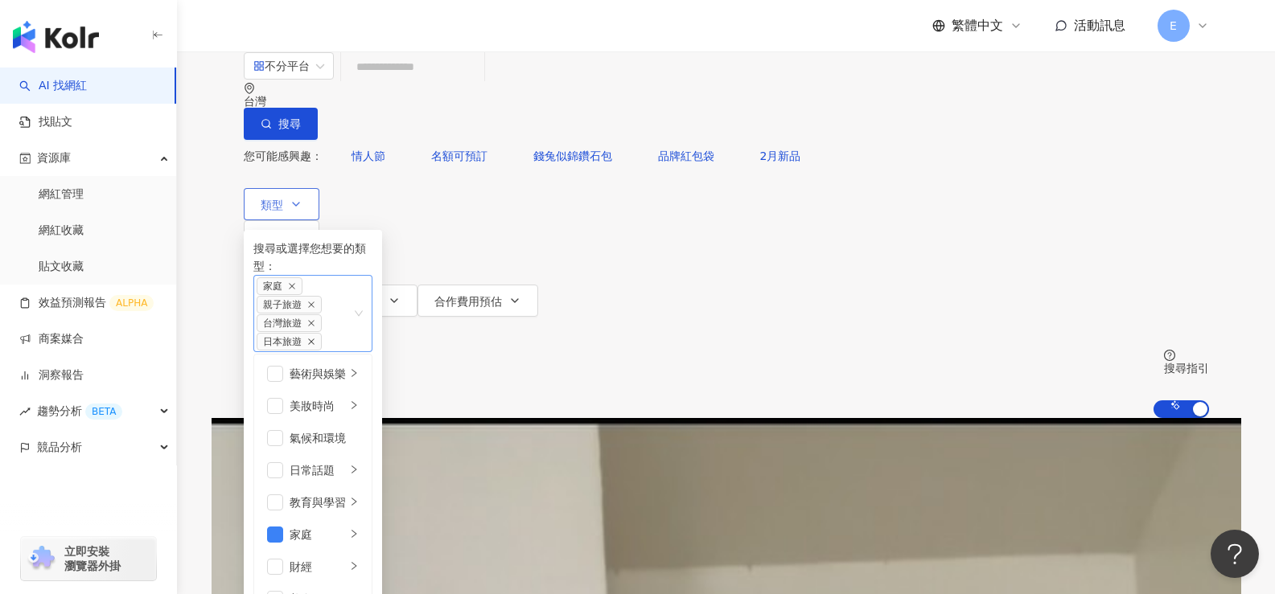
click at [315, 338] on icon "close" at bounding box center [311, 342] width 8 height 8
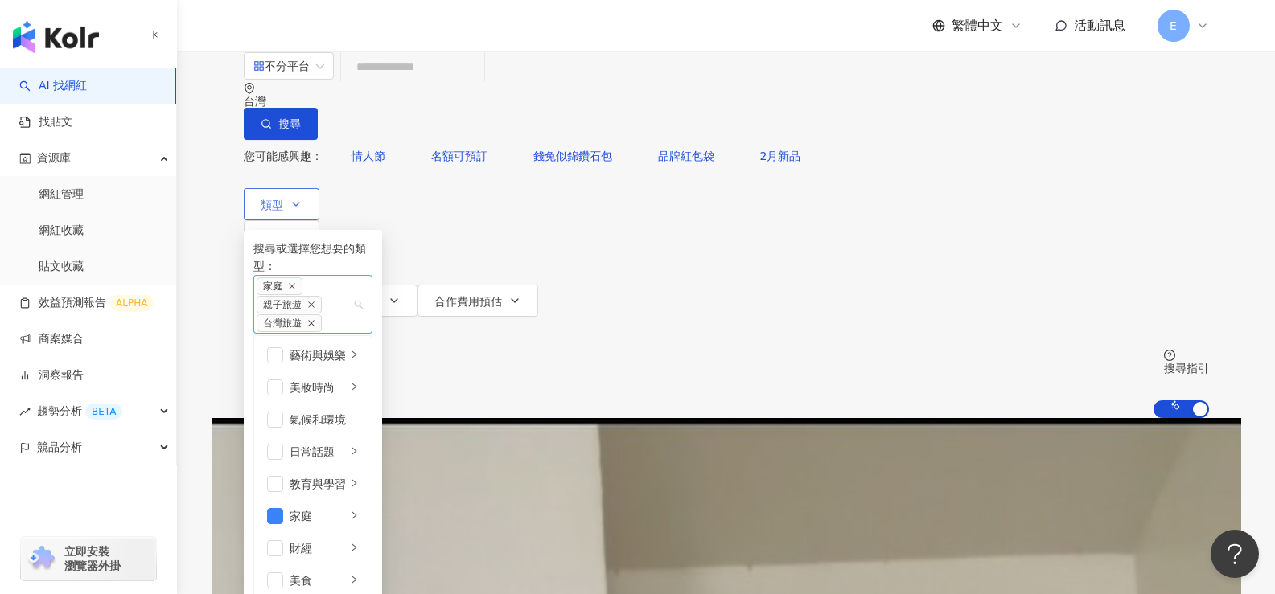
click at [315, 319] on icon "close" at bounding box center [311, 323] width 8 height 8
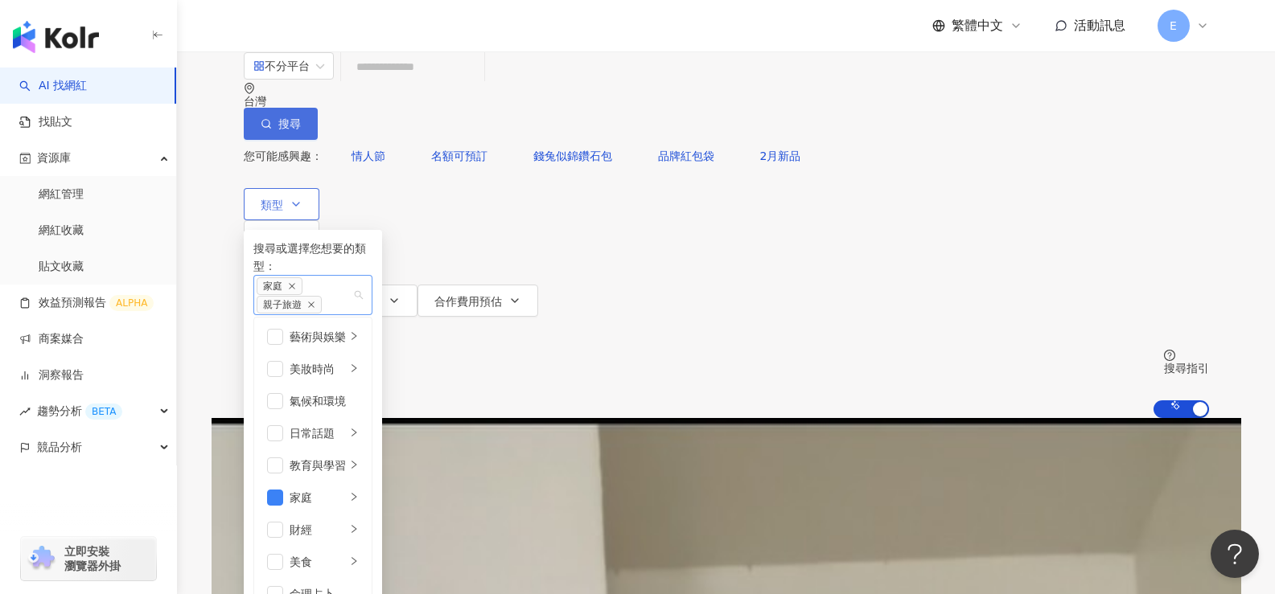
click at [318, 108] on button "搜尋" at bounding box center [281, 124] width 74 height 32
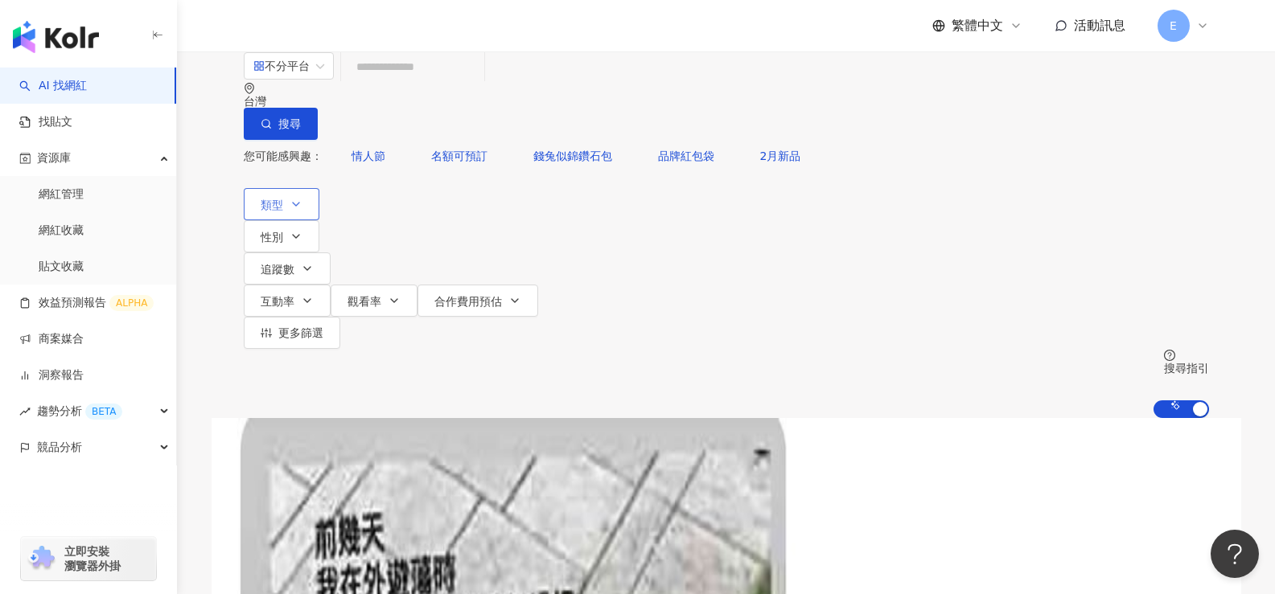
drag, startPoint x: 1068, startPoint y: 175, endPoint x: 1033, endPoint y: 196, distance: 40.4
click at [1068, 175] on div "您可能感興趣： 情人節 名額可預訂 錢兔似錦鑽石包 品牌紅包袋 2月新品 類型 性別 追蹤數 互動率 觀看率 合作費用預估 更多篩選 篩選條件 關於網紅 互動…" at bounding box center [726, 279] width 965 height 278
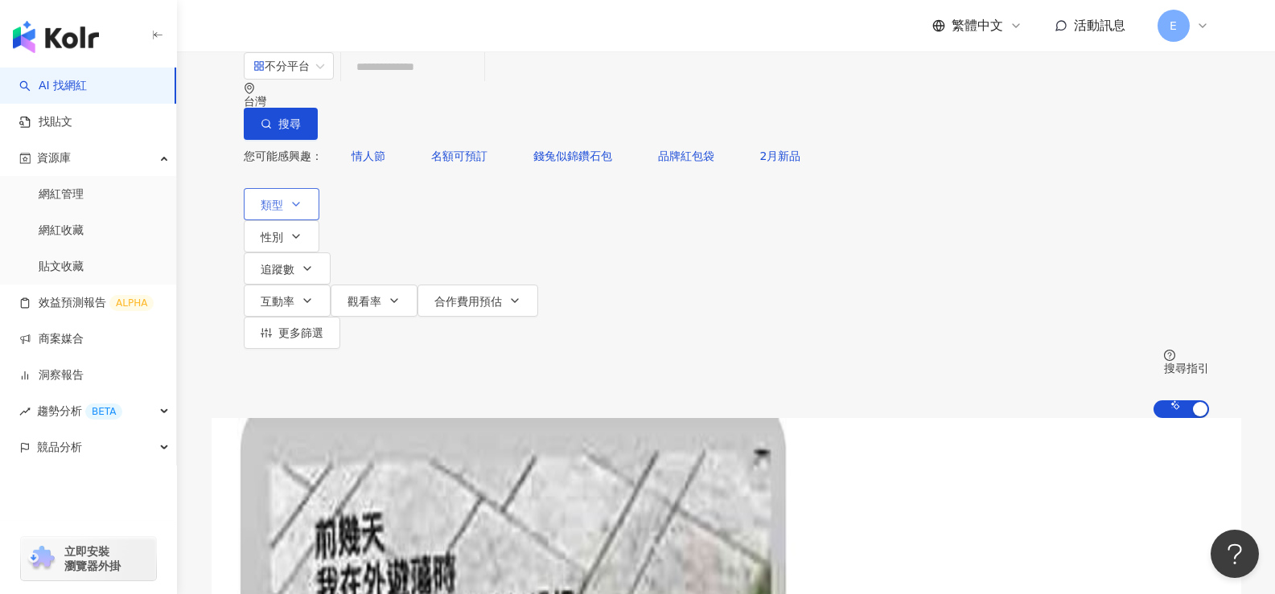
scroll to position [322, 0]
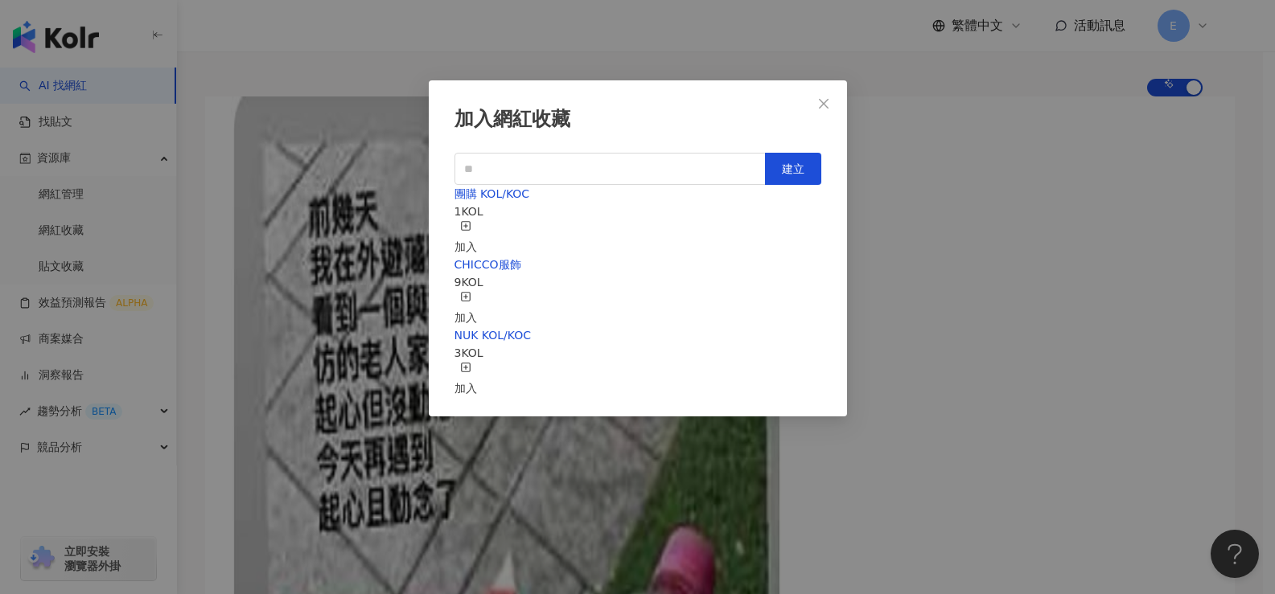
click at [471, 223] on icon "button" at bounding box center [465, 225] width 11 height 11
click at [822, 110] on button "Close" at bounding box center [823, 104] width 32 height 32
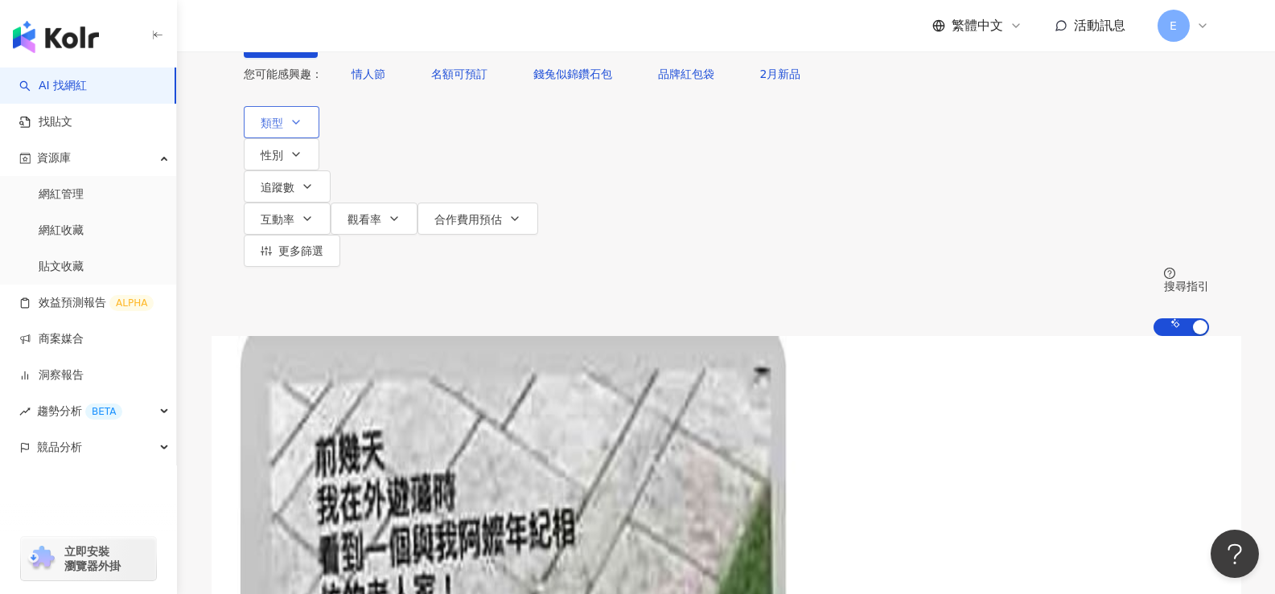
scroll to position [80, 0]
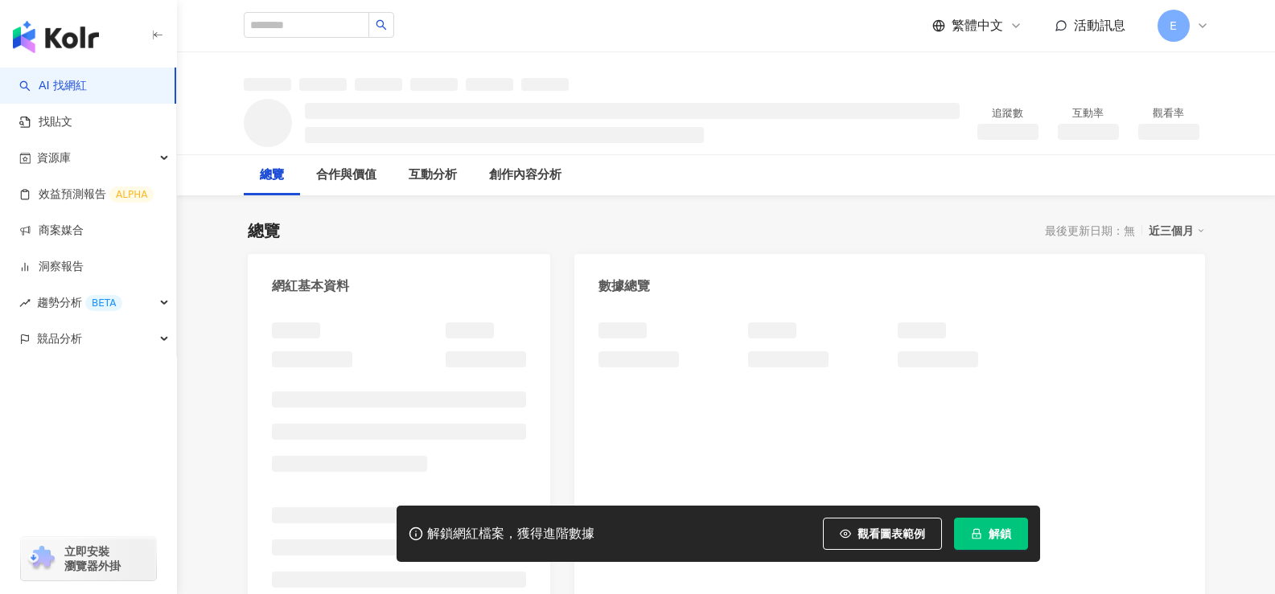
click at [995, 534] on span "解鎖" at bounding box center [999, 534] width 23 height 13
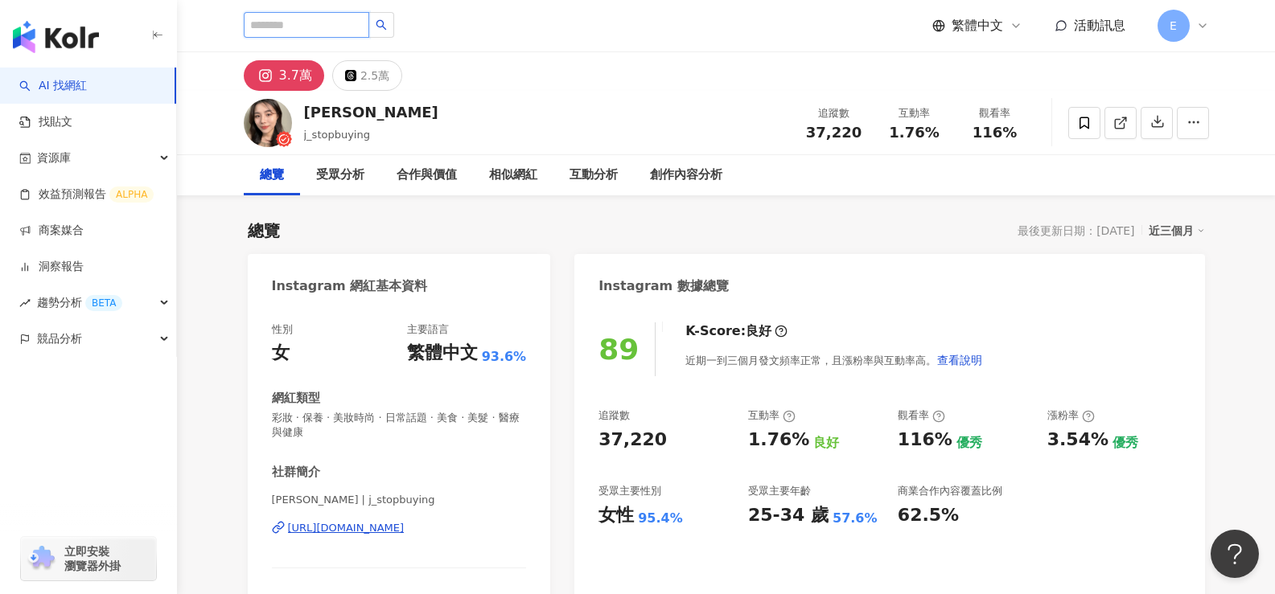
click at [322, 26] on input "search" at bounding box center [306, 25] width 125 height 26
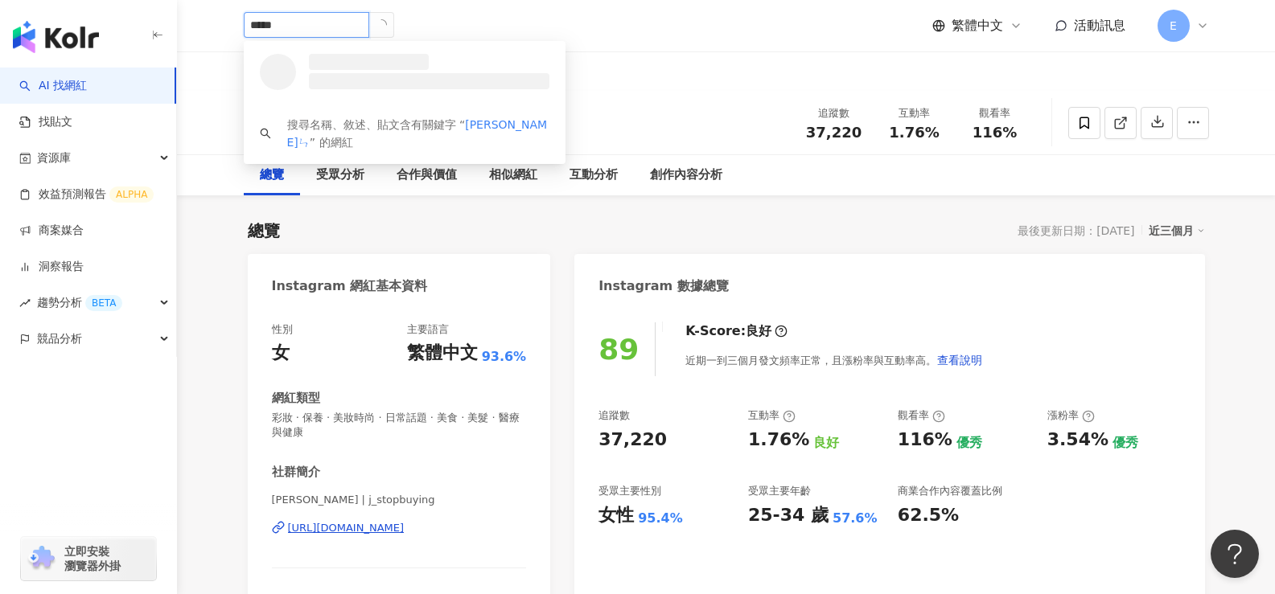
type input "****"
click at [392, 80] on div "1,959 追蹤者" at bounding box center [395, 78] width 183 height 16
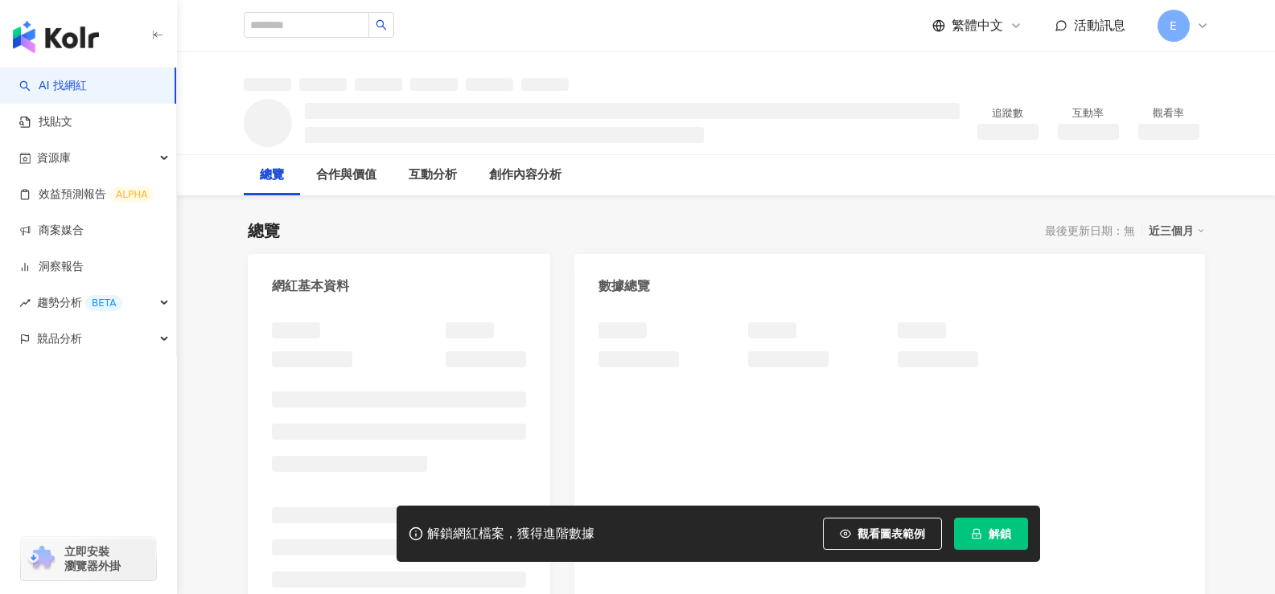
click at [988, 532] on span "解鎖" at bounding box center [999, 534] width 23 height 13
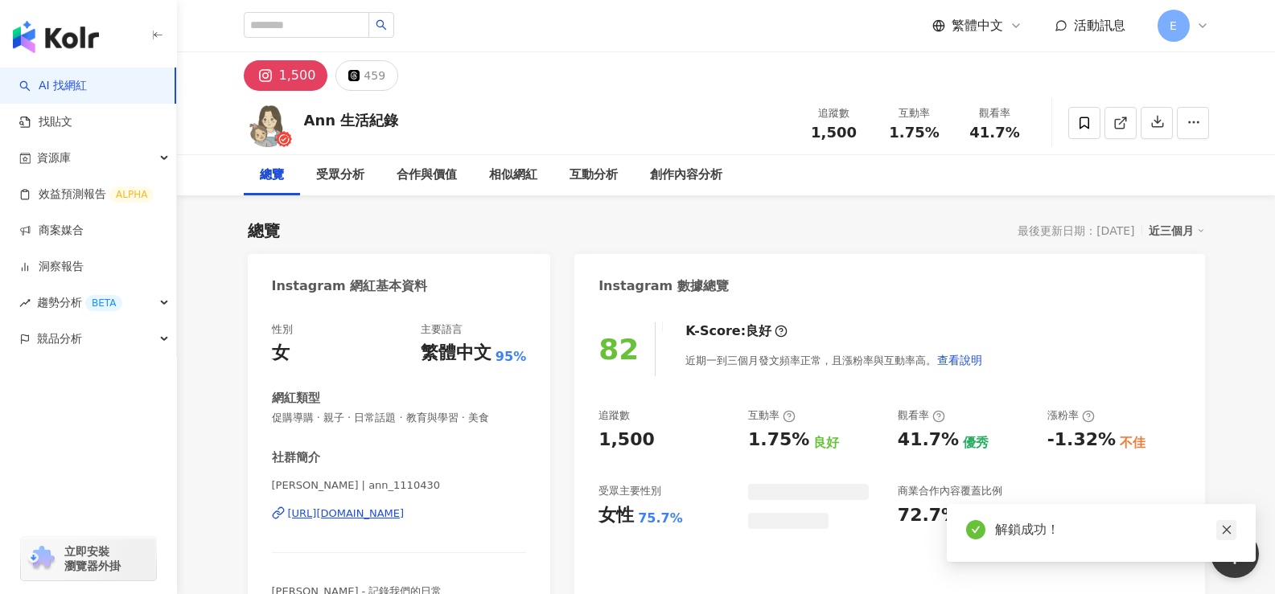
click at [1227, 530] on icon "close" at bounding box center [1226, 529] width 11 height 11
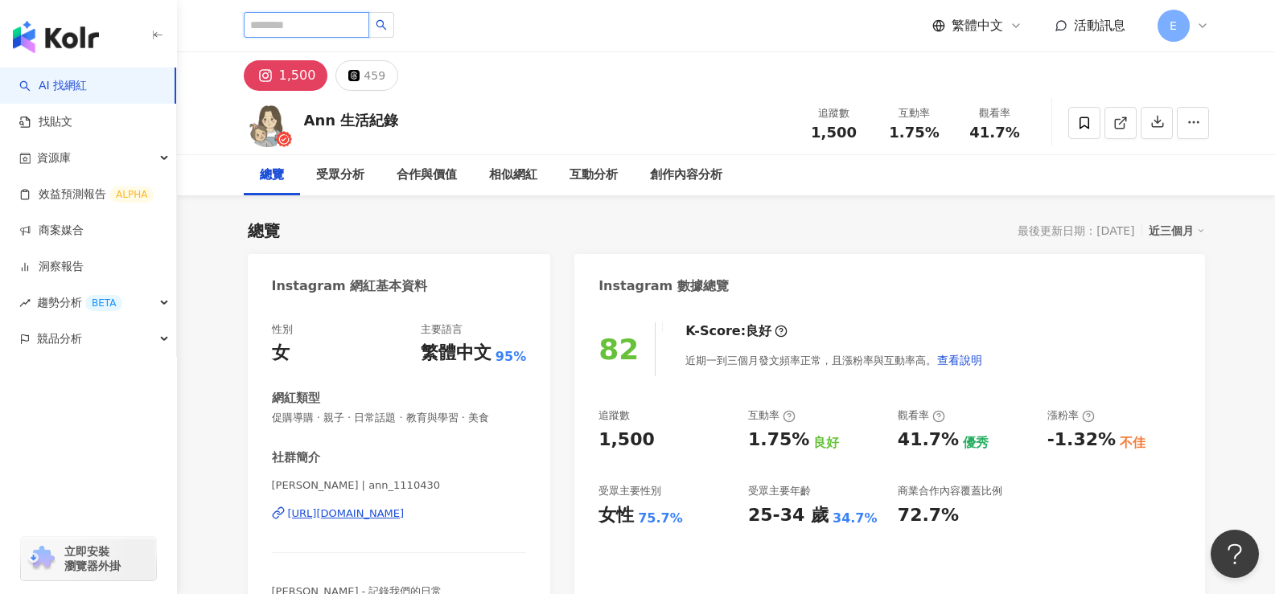
click at [330, 14] on input "search" at bounding box center [306, 25] width 125 height 26
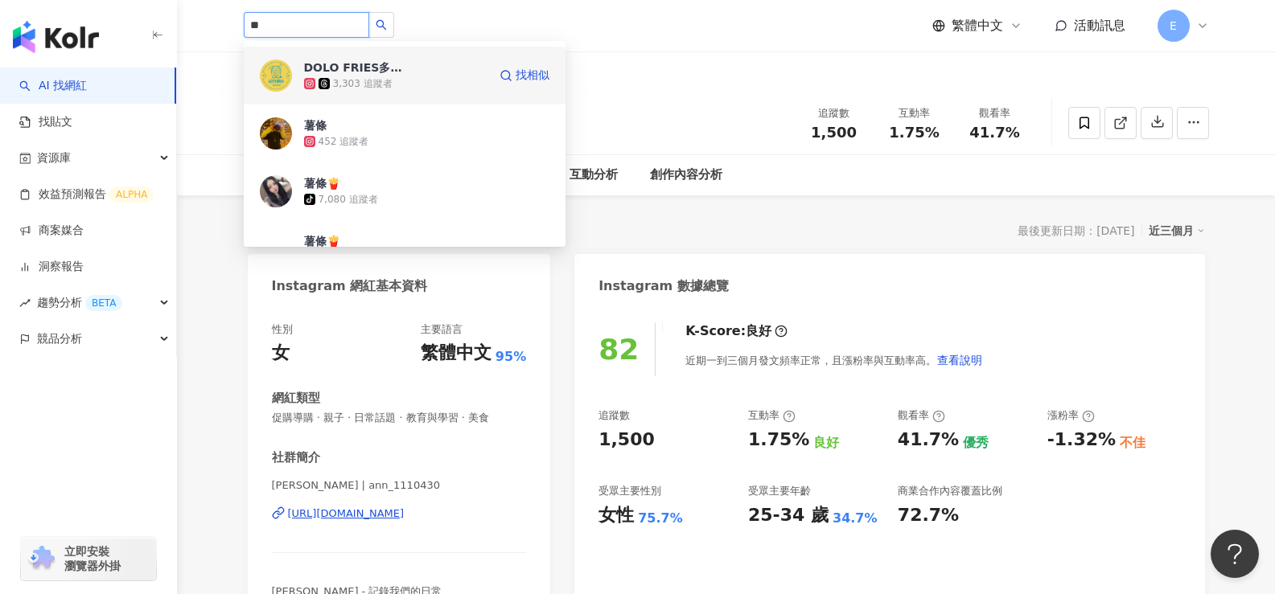
scroll to position [643, 0]
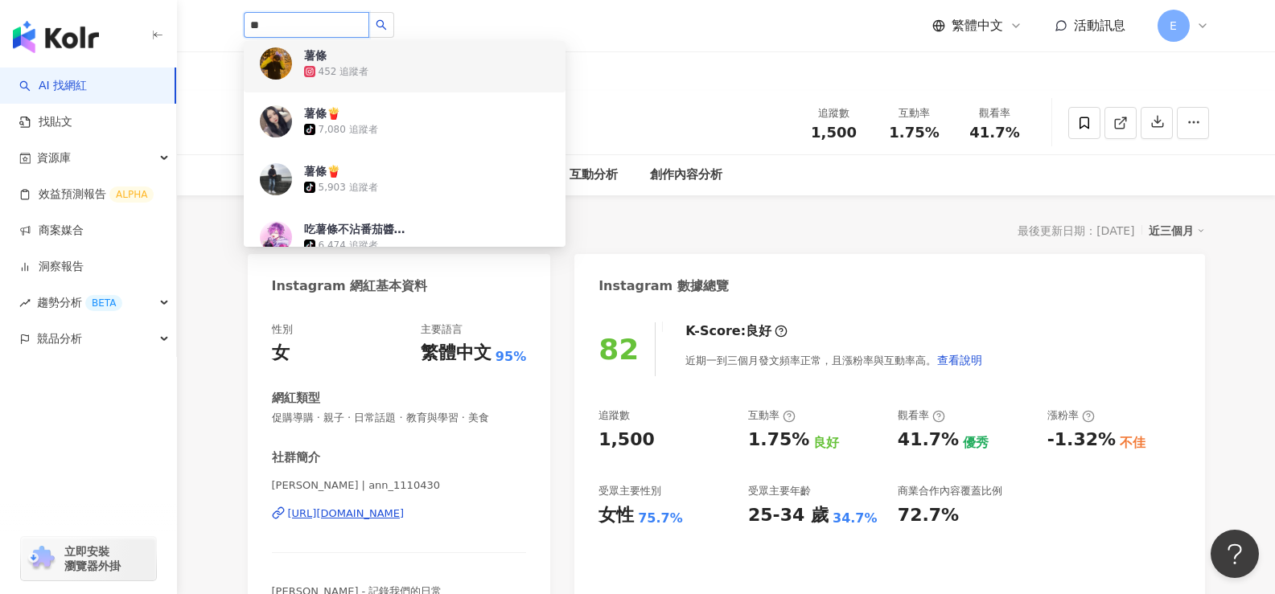
click at [343, 31] on input "**" at bounding box center [306, 25] width 125 height 26
type input "***"
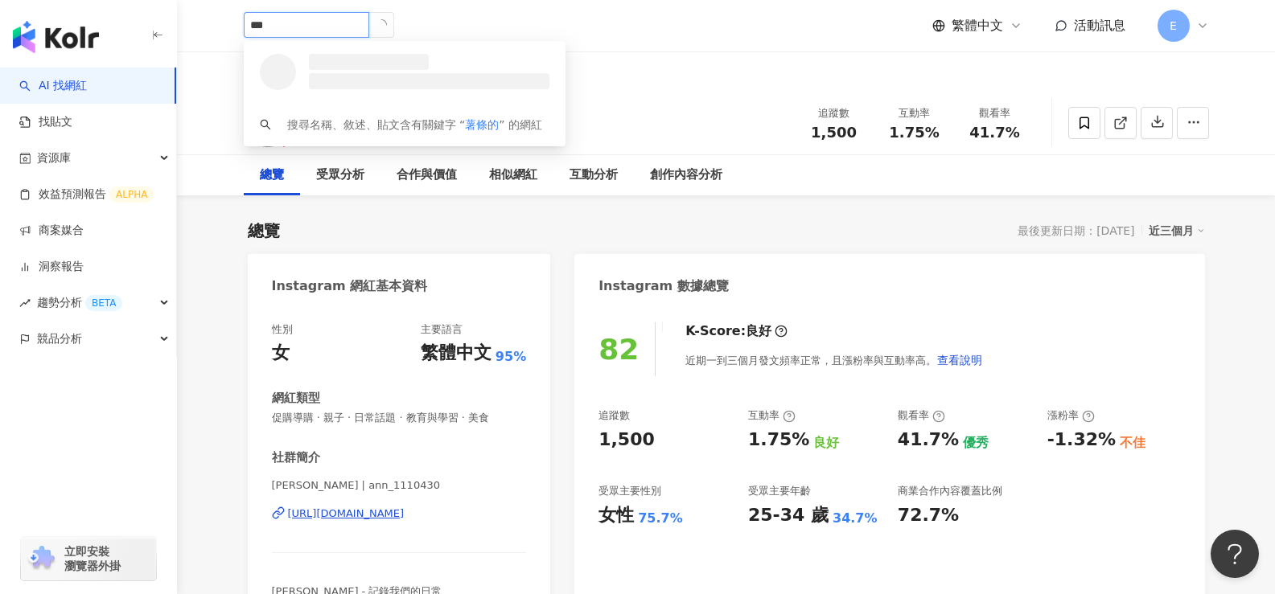
scroll to position [0, 0]
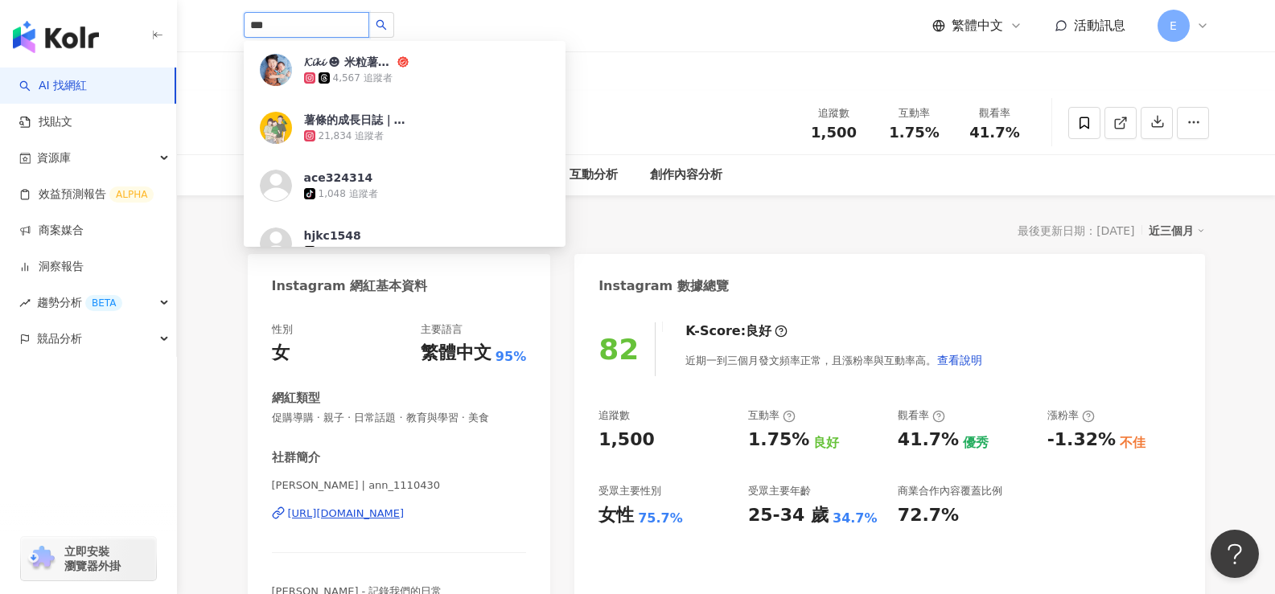
click at [410, 129] on div "21,834 追蹤者" at bounding box center [426, 136] width 245 height 16
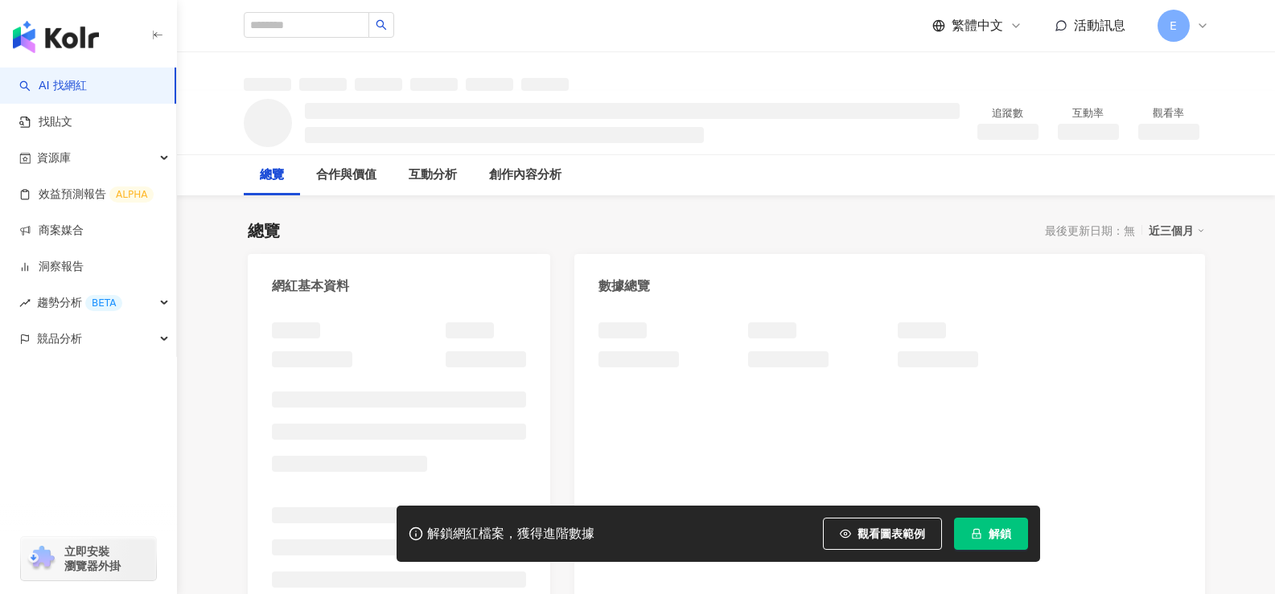
click at [998, 534] on span "解鎖" at bounding box center [999, 534] width 23 height 13
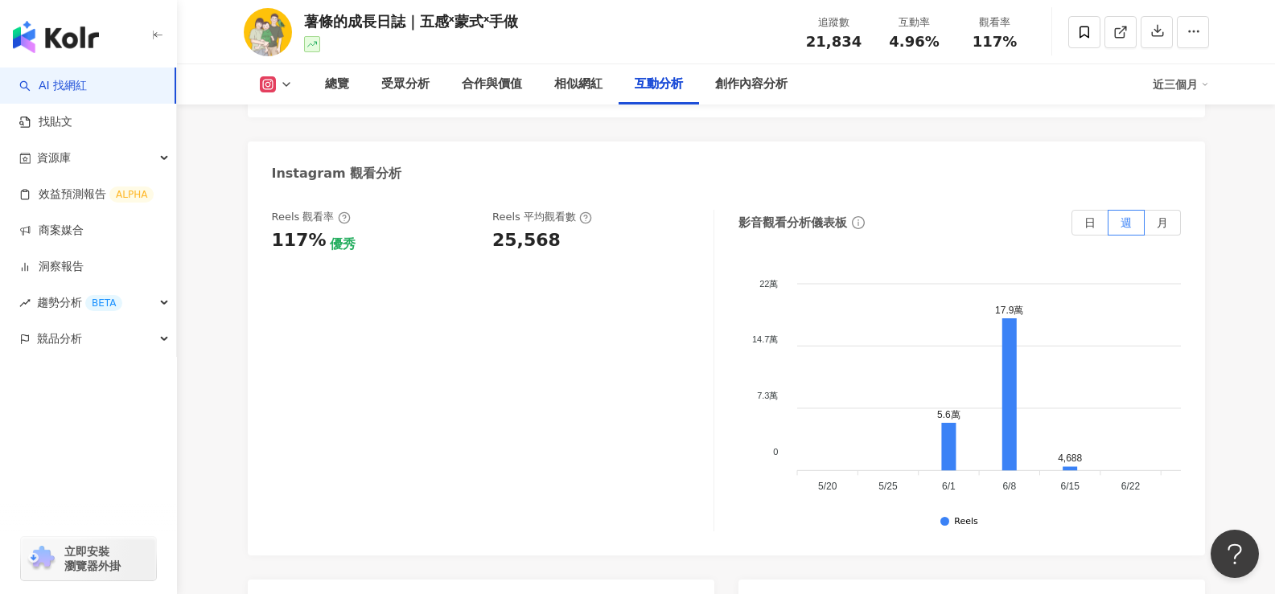
scroll to position [4021, 0]
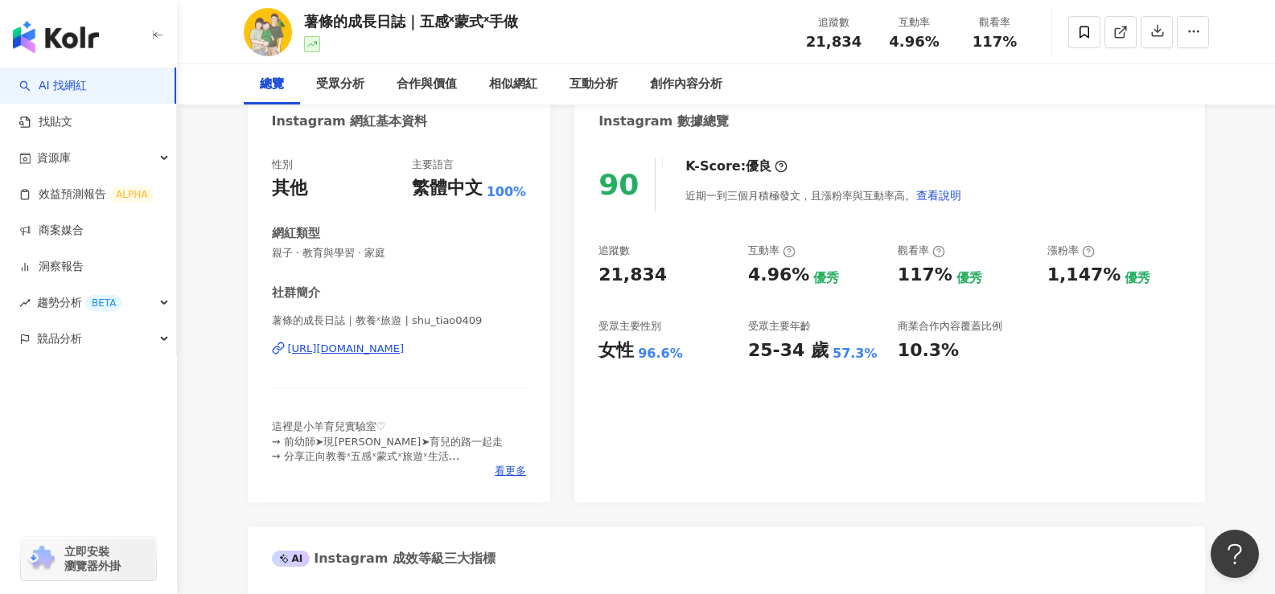
scroll to position [0, 0]
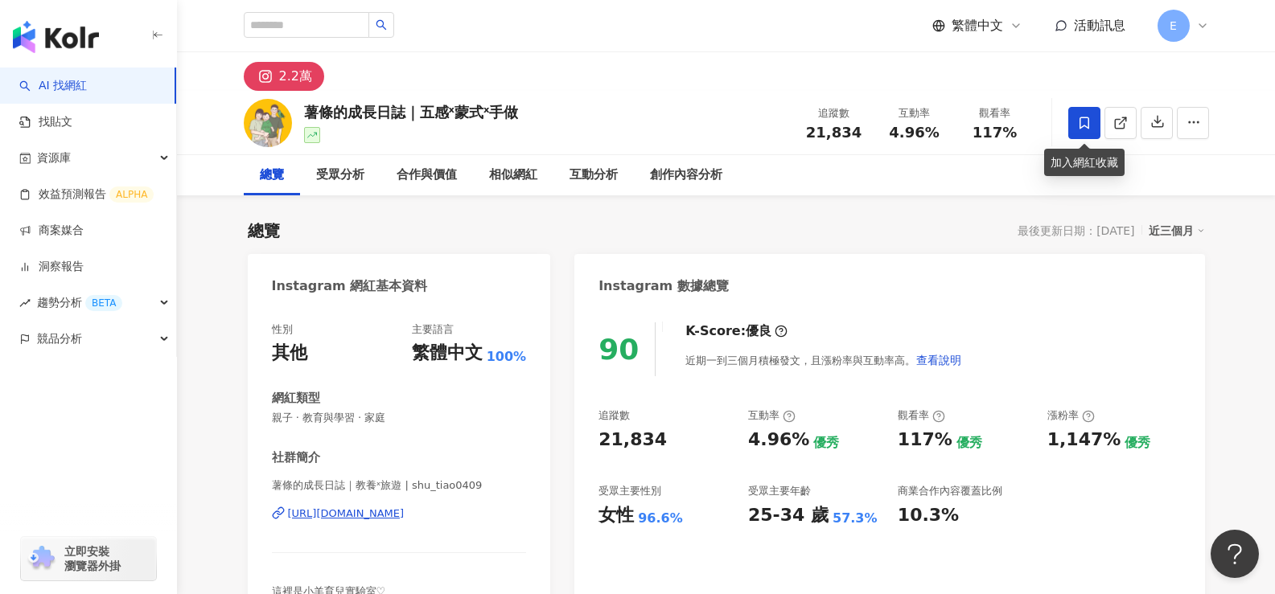
click at [1083, 126] on icon at bounding box center [1084, 123] width 14 height 14
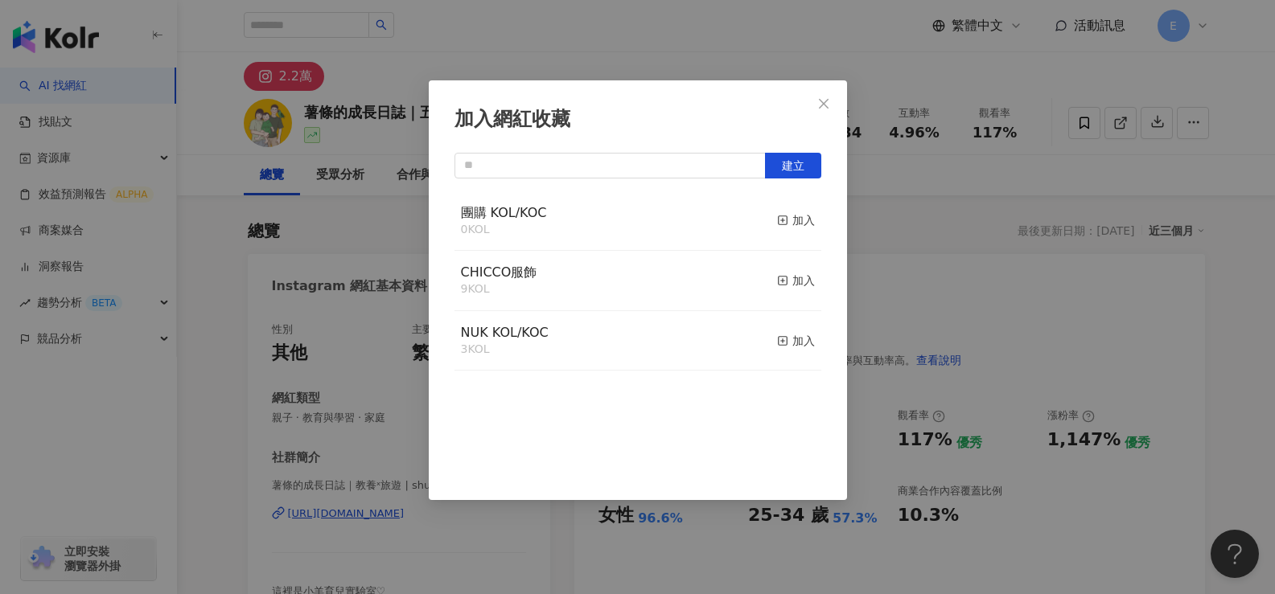
click at [548, 216] on div "團購 KOL/KOC 0 KOL 加入" at bounding box center [637, 221] width 367 height 60
click at [777, 218] on icon "button" at bounding box center [782, 220] width 11 height 11
click at [824, 105] on icon "close" at bounding box center [824, 103] width 10 height 10
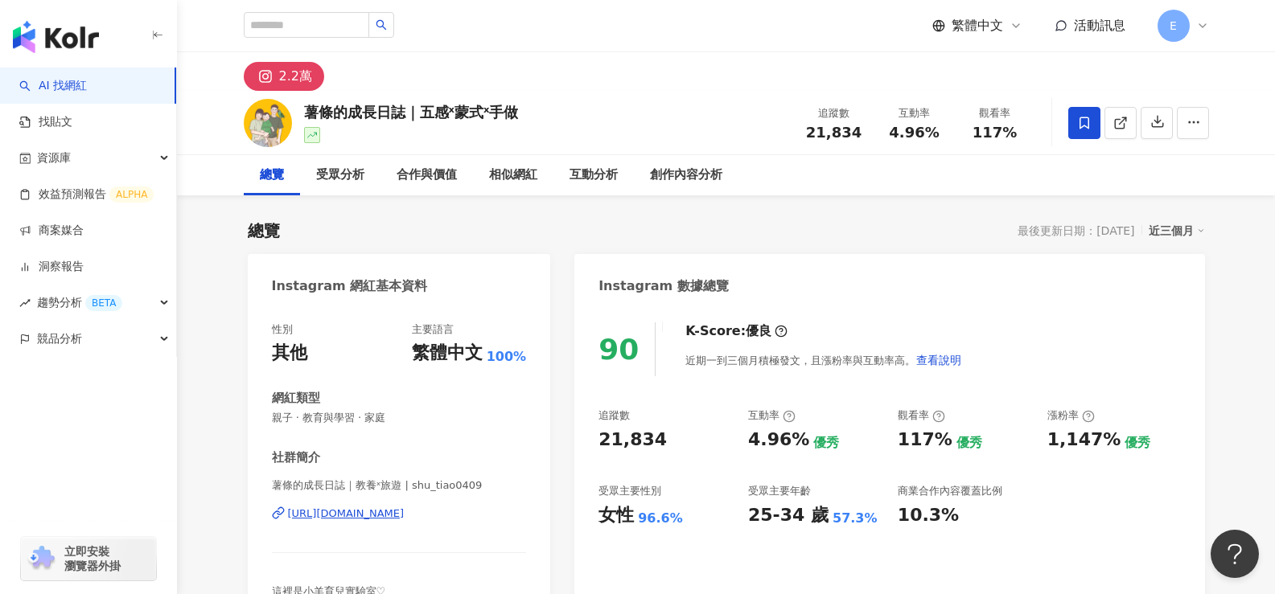
click at [515, 177] on div "加入網紅收藏 建立 團購 KOL/KOC 1 KOL 已加入 CHICCO服飾 9 KOL 加入 NUK KOL/KOC 3 KOL 加入" at bounding box center [637, 297] width 1275 height 594
click at [515, 179] on div "相似網紅" at bounding box center [513, 175] width 48 height 19
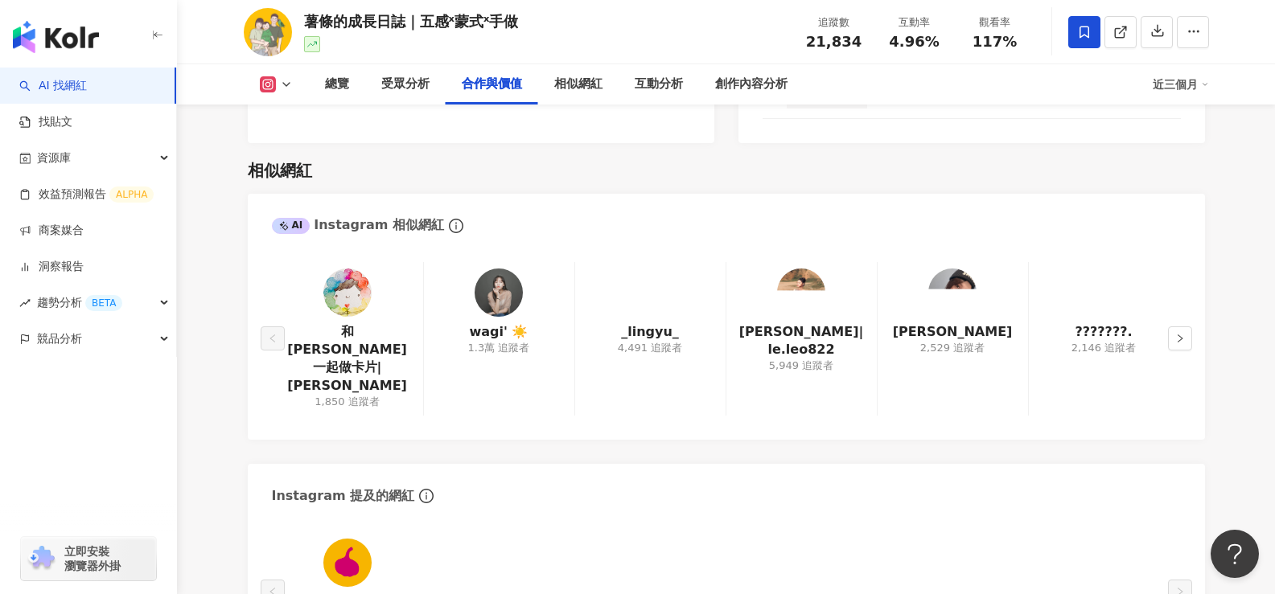
scroll to position [2536, 0]
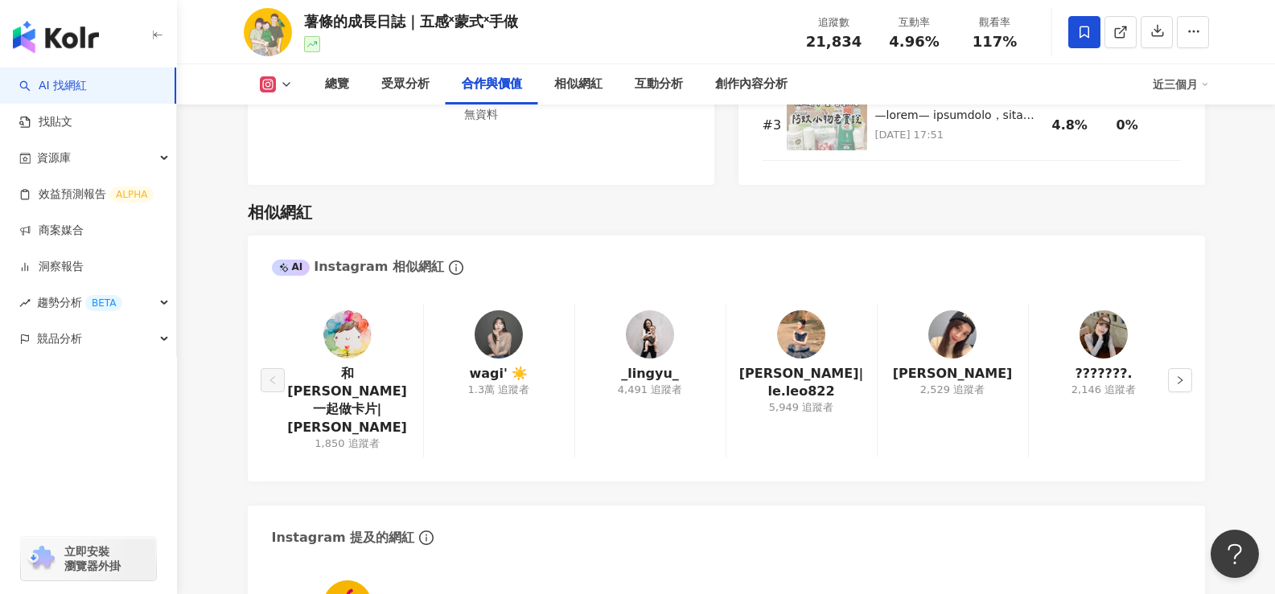
click at [512, 339] on img at bounding box center [498, 334] width 48 height 48
click at [1173, 368] on button "button" at bounding box center [1180, 380] width 24 height 24
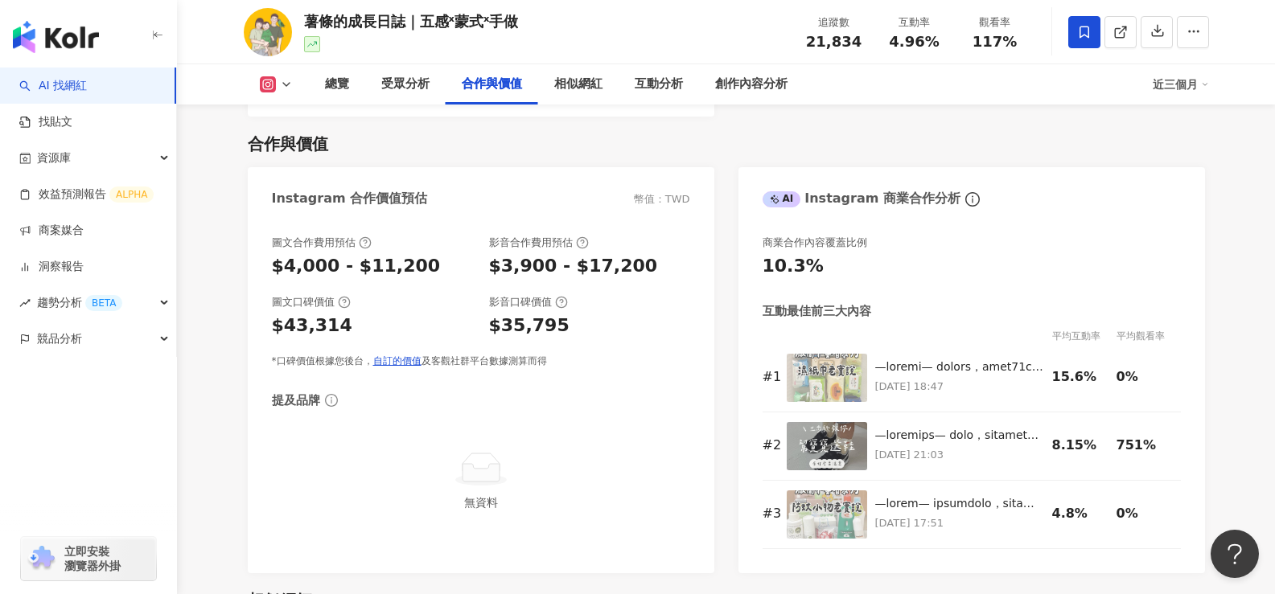
scroll to position [2134, 0]
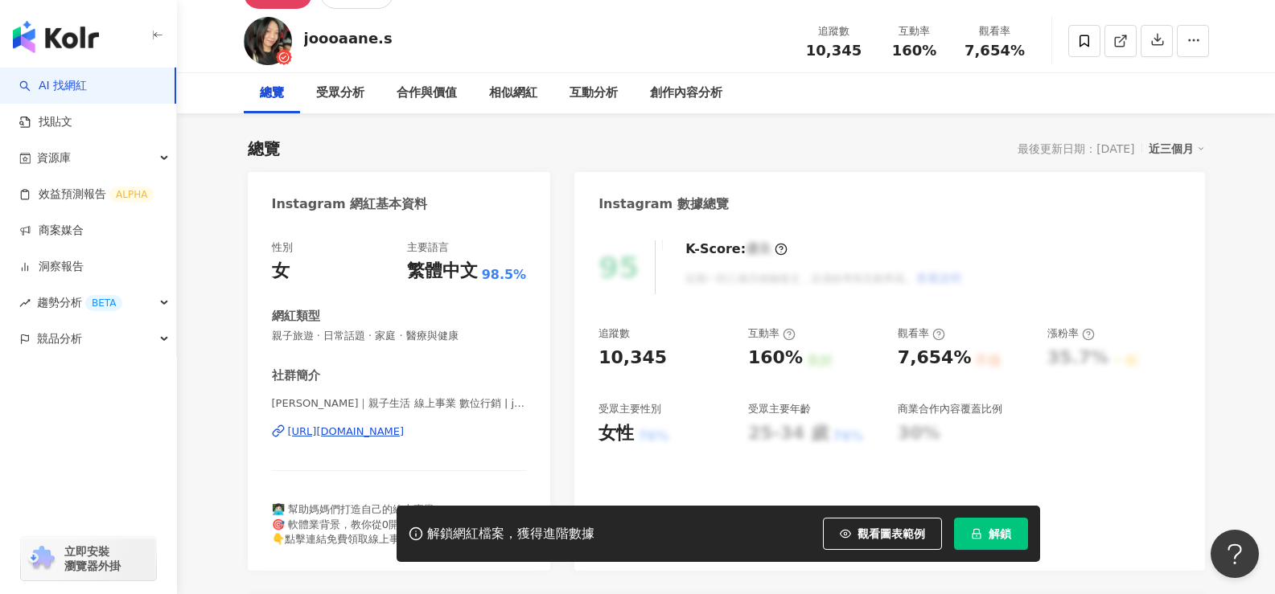
scroll to position [161, 0]
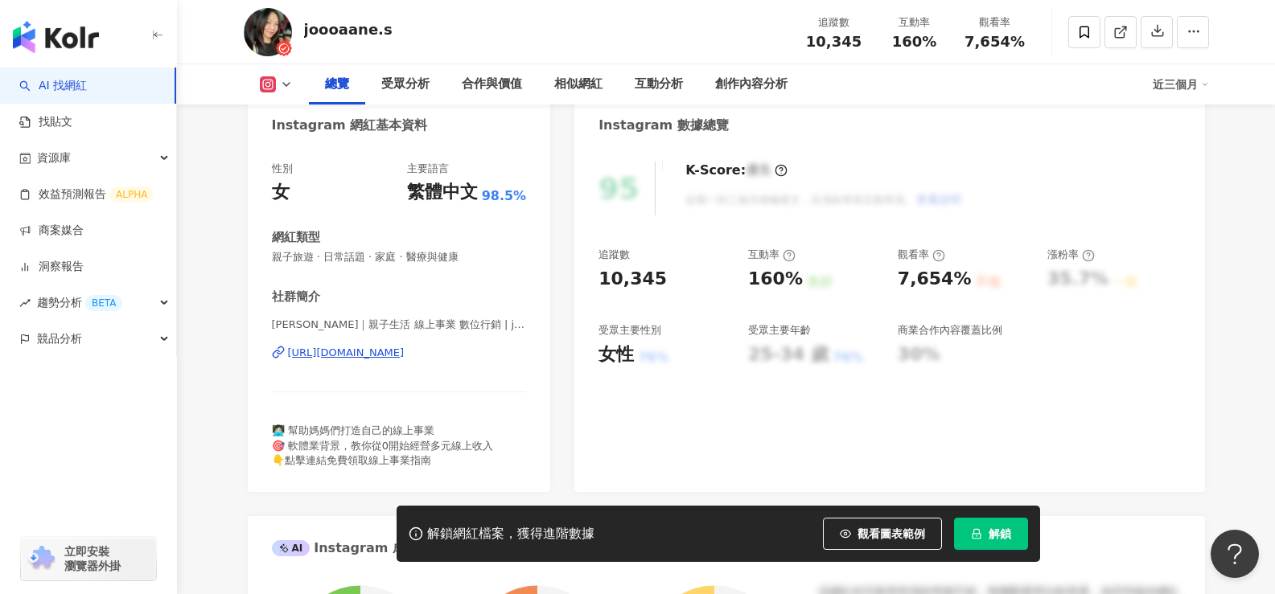
click at [404, 355] on div "[URL][DOMAIN_NAME]" at bounding box center [346, 353] width 117 height 14
